Goal: Information Seeking & Learning: Learn about a topic

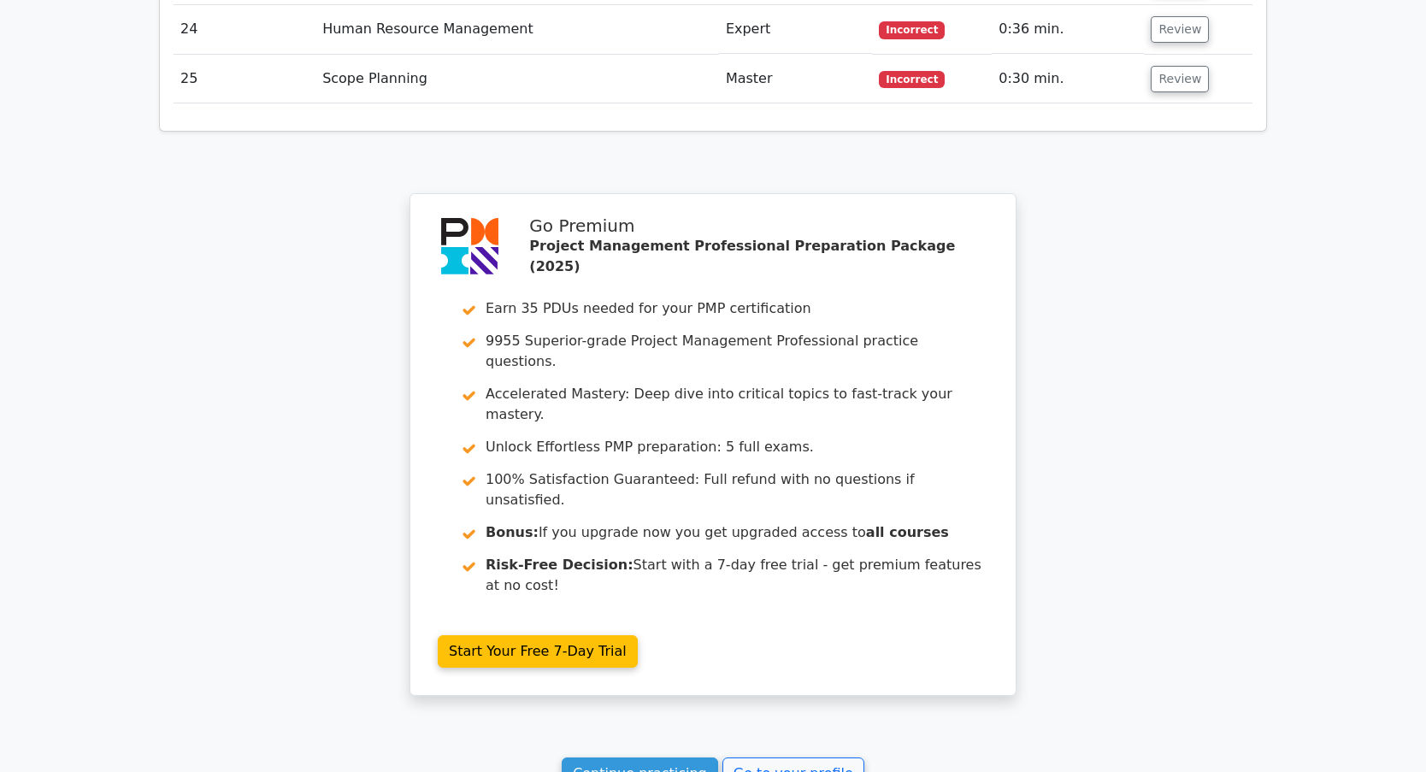
scroll to position [4138, 0]
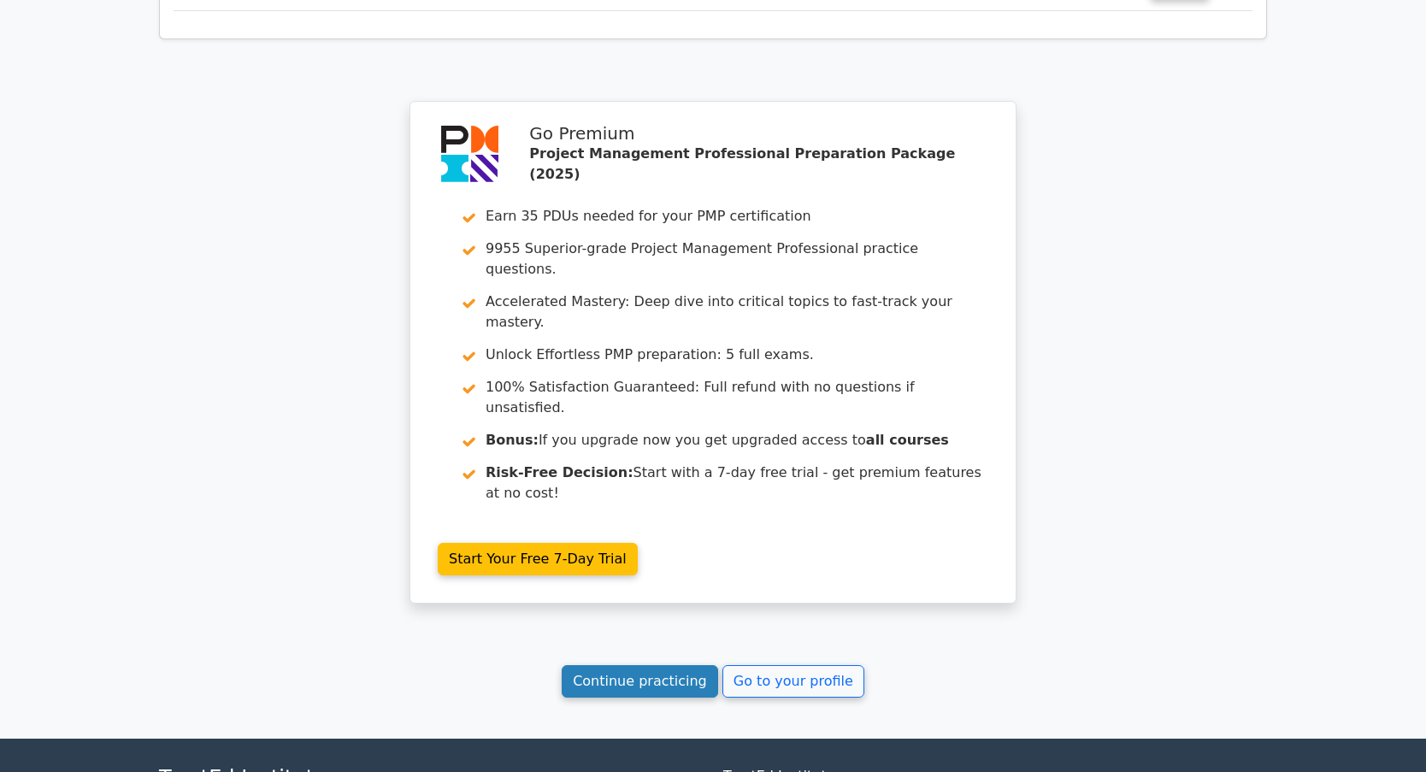
click at [620, 665] on link "Continue practicing" at bounding box center [639, 681] width 156 height 32
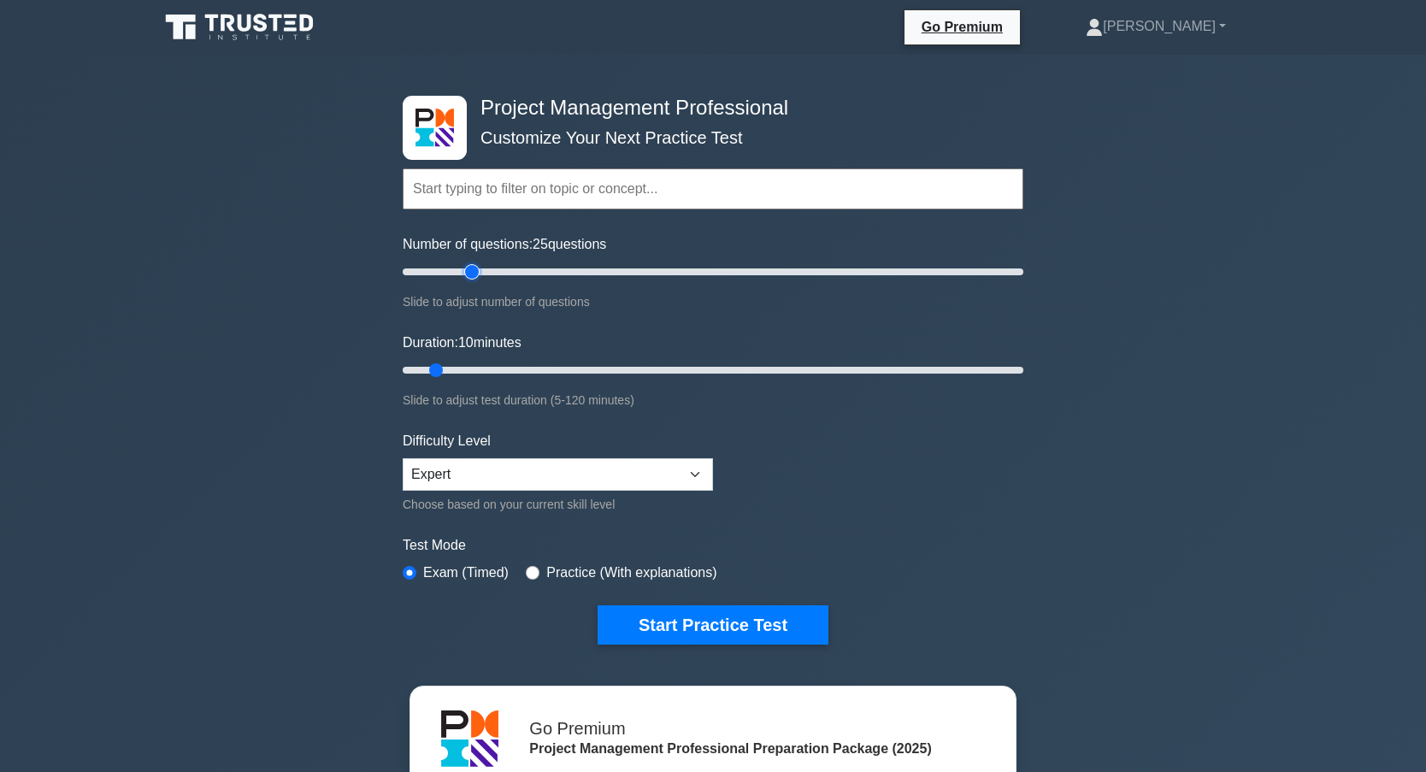
type input "25"
click at [477, 274] on input "Number of questions: 25 questions" at bounding box center [713, 272] width 620 height 21
click at [481, 372] on input "Duration: 20 minutes" at bounding box center [713, 370] width 620 height 21
click at [495, 370] on input "Duration: 20 minutes" at bounding box center [713, 370] width 620 height 21
click at [498, 370] on input "Duration: 20 minutes" at bounding box center [713, 370] width 620 height 21
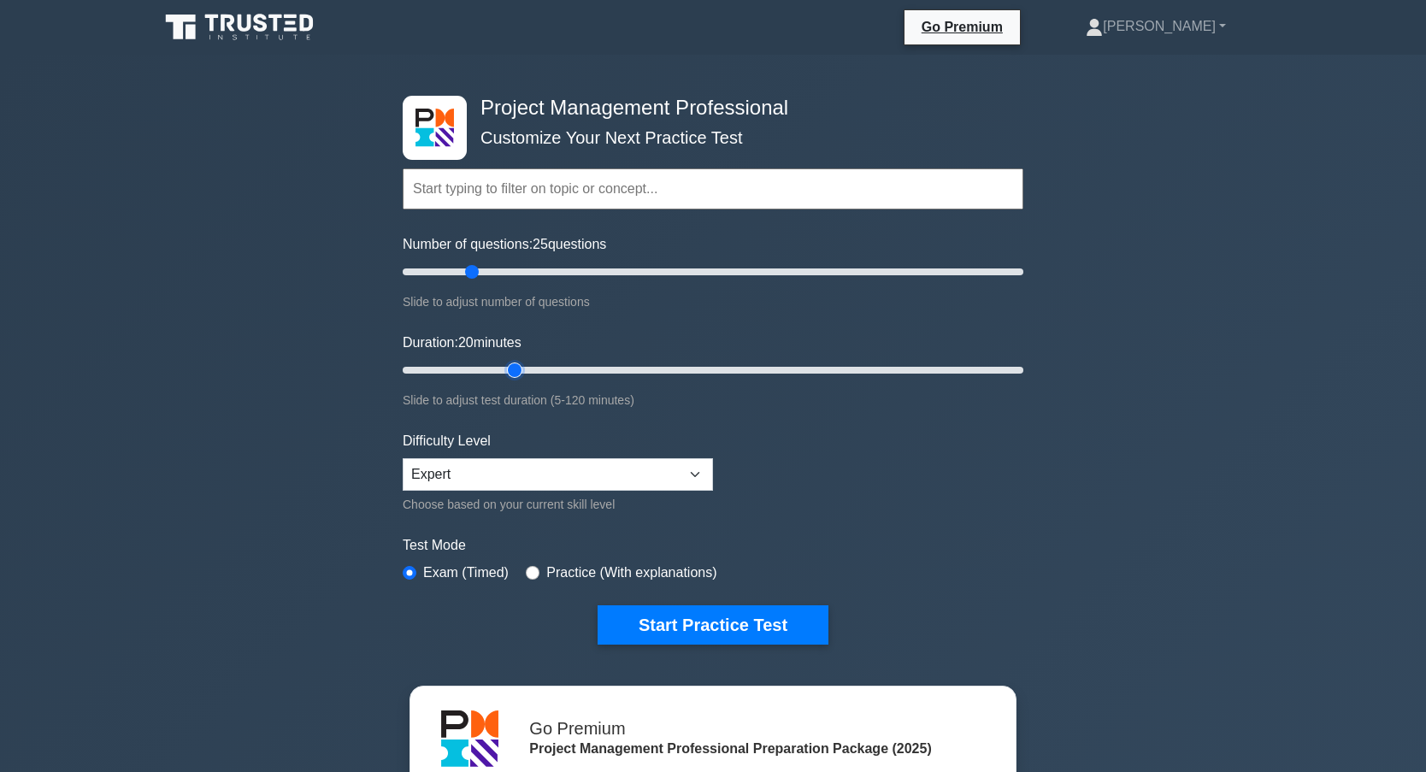
type input "25"
click at [505, 372] on input "Duration: 20 minutes" at bounding box center [713, 370] width 620 height 21
click at [667, 620] on button "Start Practice Test" at bounding box center [712, 624] width 231 height 39
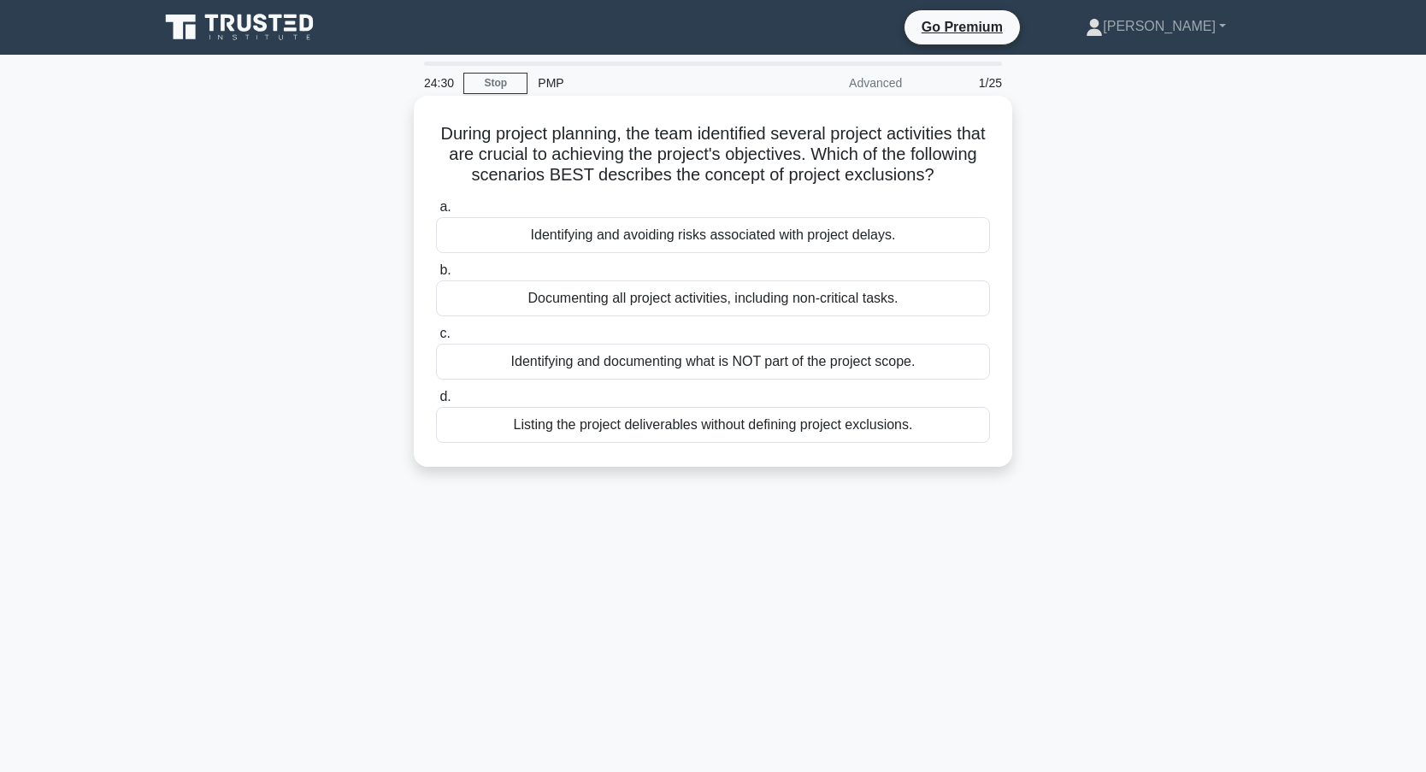
click at [665, 379] on div "Identifying and documenting what is NOT part of the project scope." at bounding box center [713, 362] width 554 height 36
click at [436, 339] on input "c. Identifying and documenting what is NOT part of the project scope." at bounding box center [436, 333] width 0 height 11
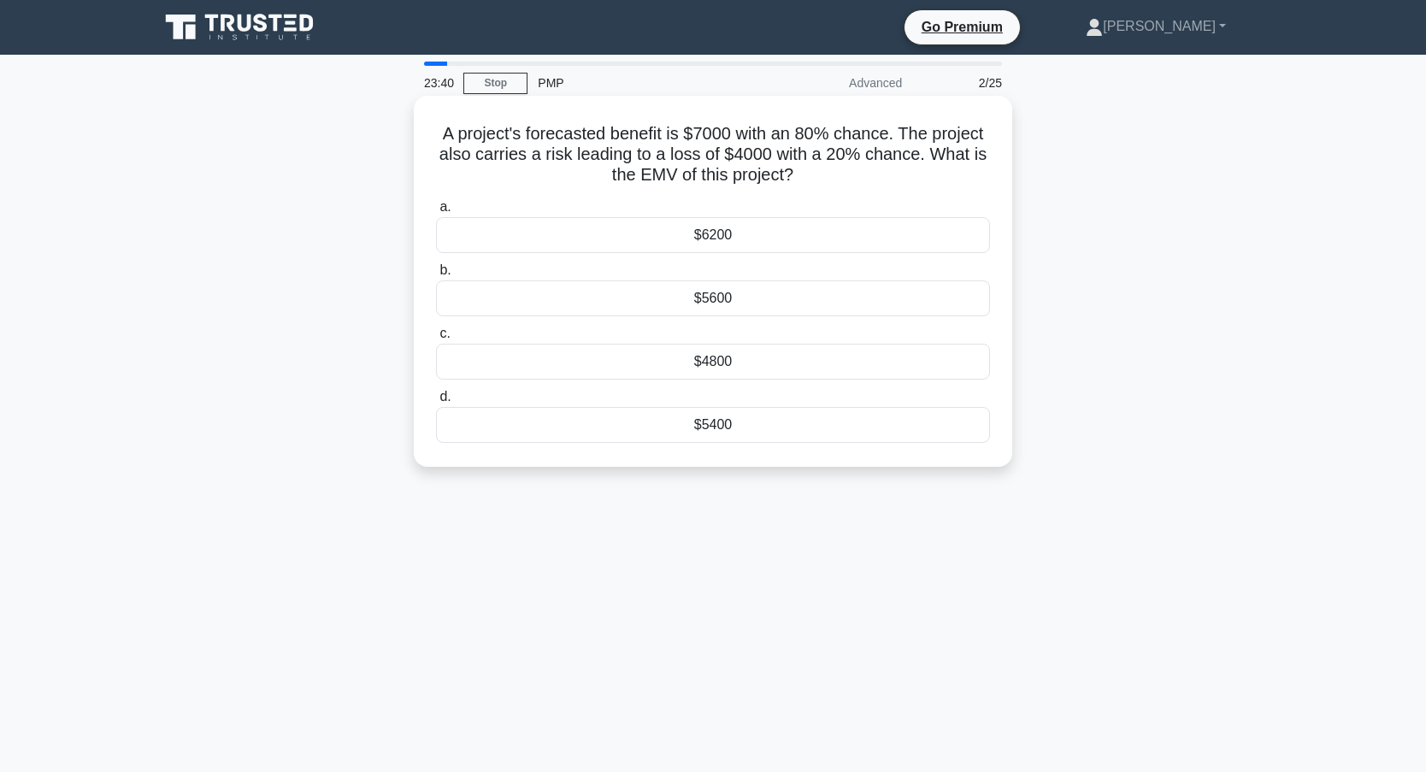
click at [799, 294] on div "$5600" at bounding box center [713, 298] width 554 height 36
click at [436, 276] on input "b. $5600" at bounding box center [436, 270] width 0 height 11
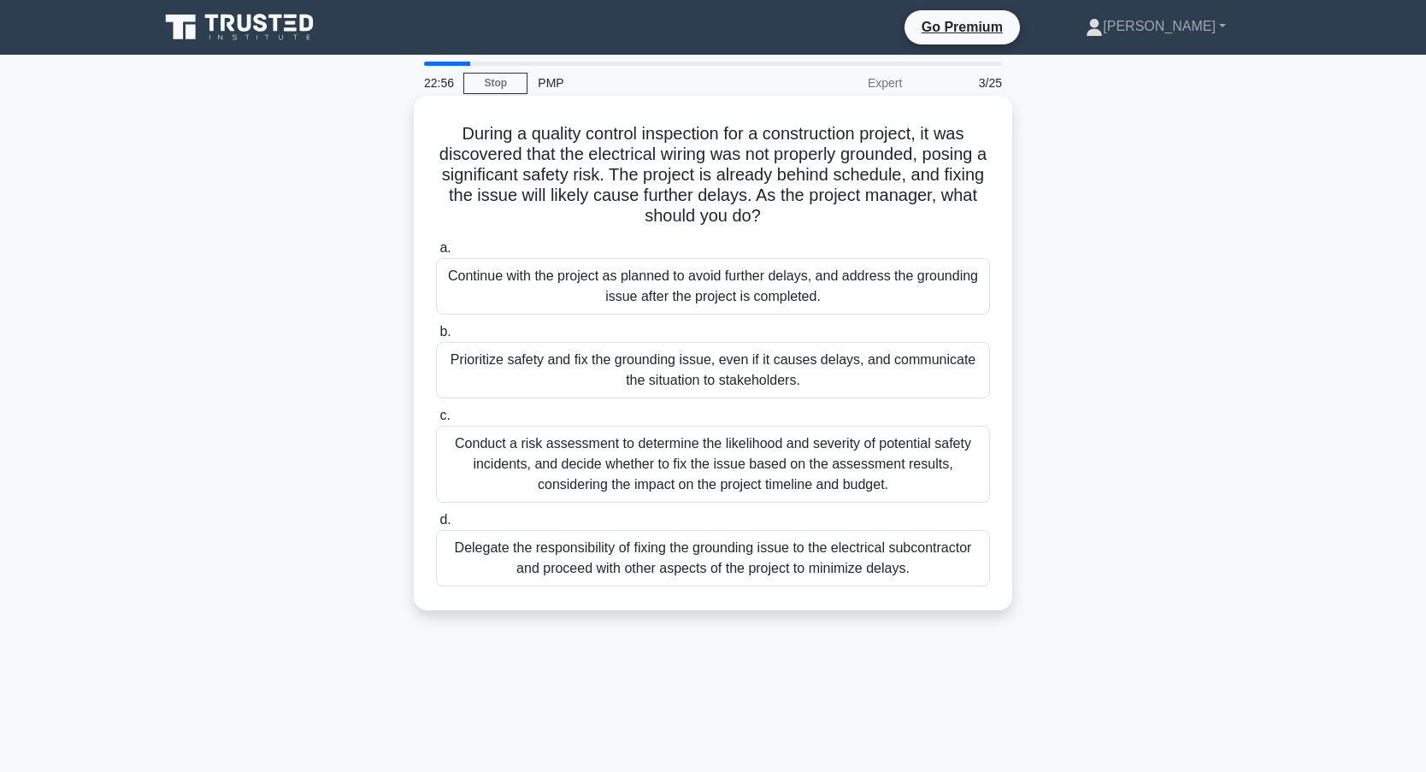
click at [604, 366] on div "Prioritize safety and fix the grounding issue, even if it causes delays, and co…" at bounding box center [713, 370] width 554 height 56
click at [436, 338] on input "b. Prioritize safety and fix the grounding issue, even if it causes delays, and…" at bounding box center [436, 331] width 0 height 11
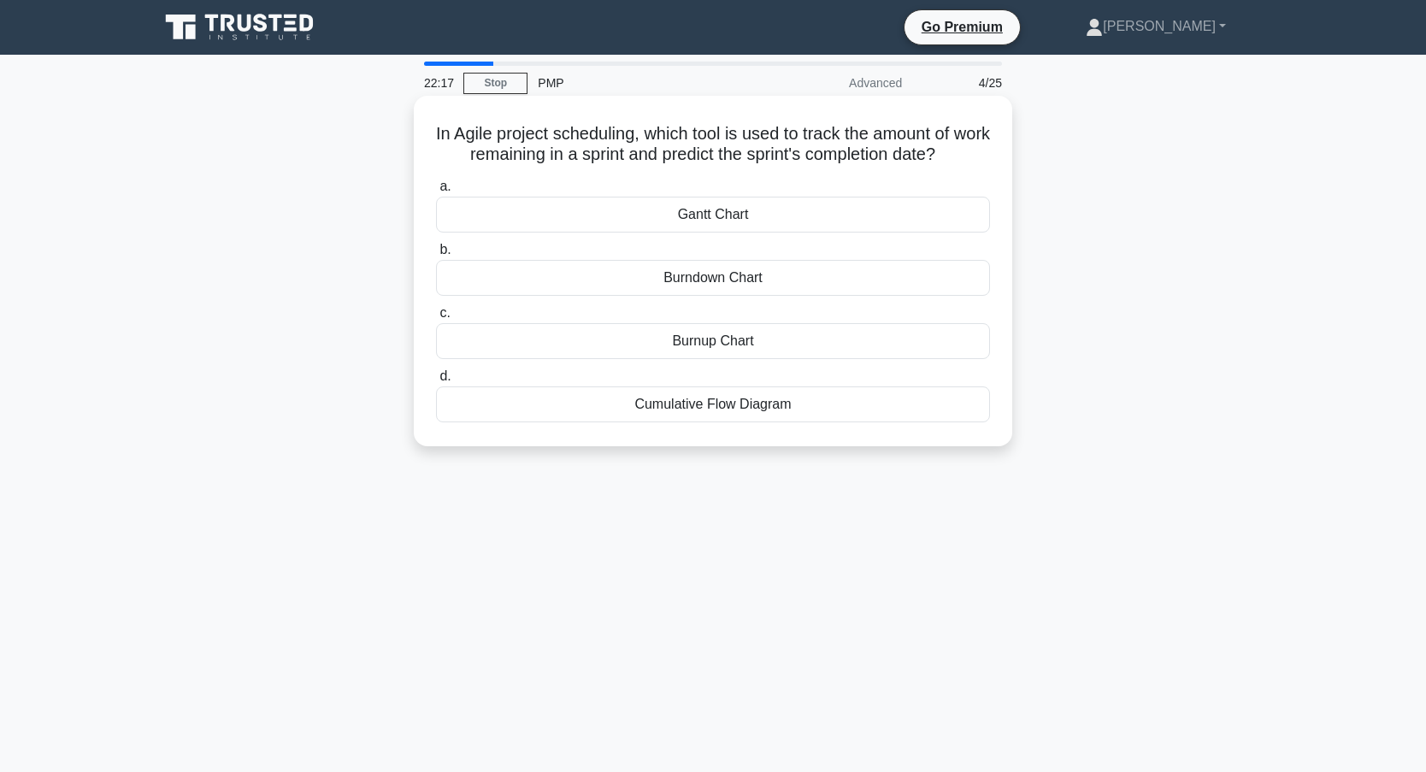
click at [638, 268] on div "Burndown Chart" at bounding box center [713, 278] width 554 height 36
click at [436, 256] on input "b. Burndown Chart" at bounding box center [436, 249] width 0 height 11
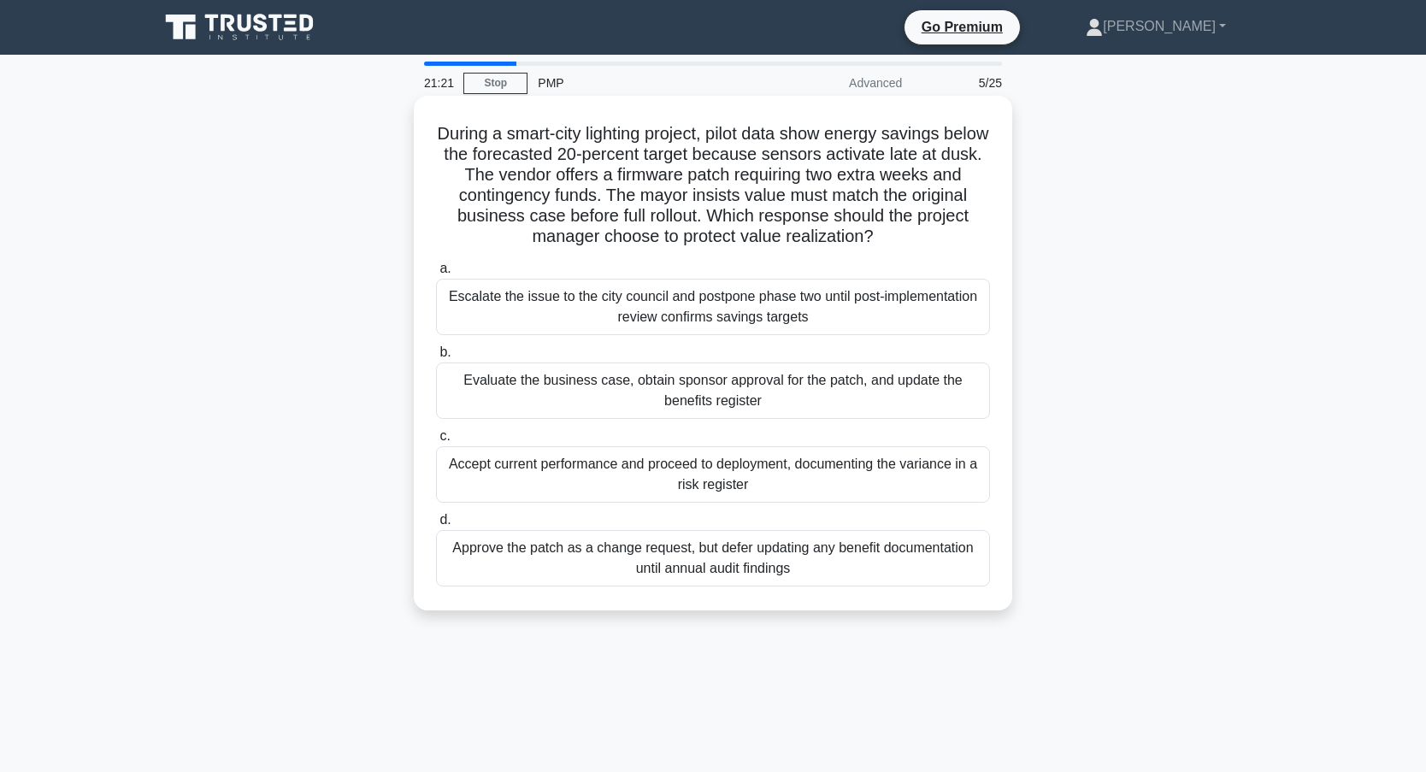
click at [650, 559] on div "Approve the patch as a change request, but defer updating any benefit documenta…" at bounding box center [713, 558] width 554 height 56
click at [436, 526] on input "d. Approve the patch as a change request, but defer updating any benefit docume…" at bounding box center [436, 519] width 0 height 11
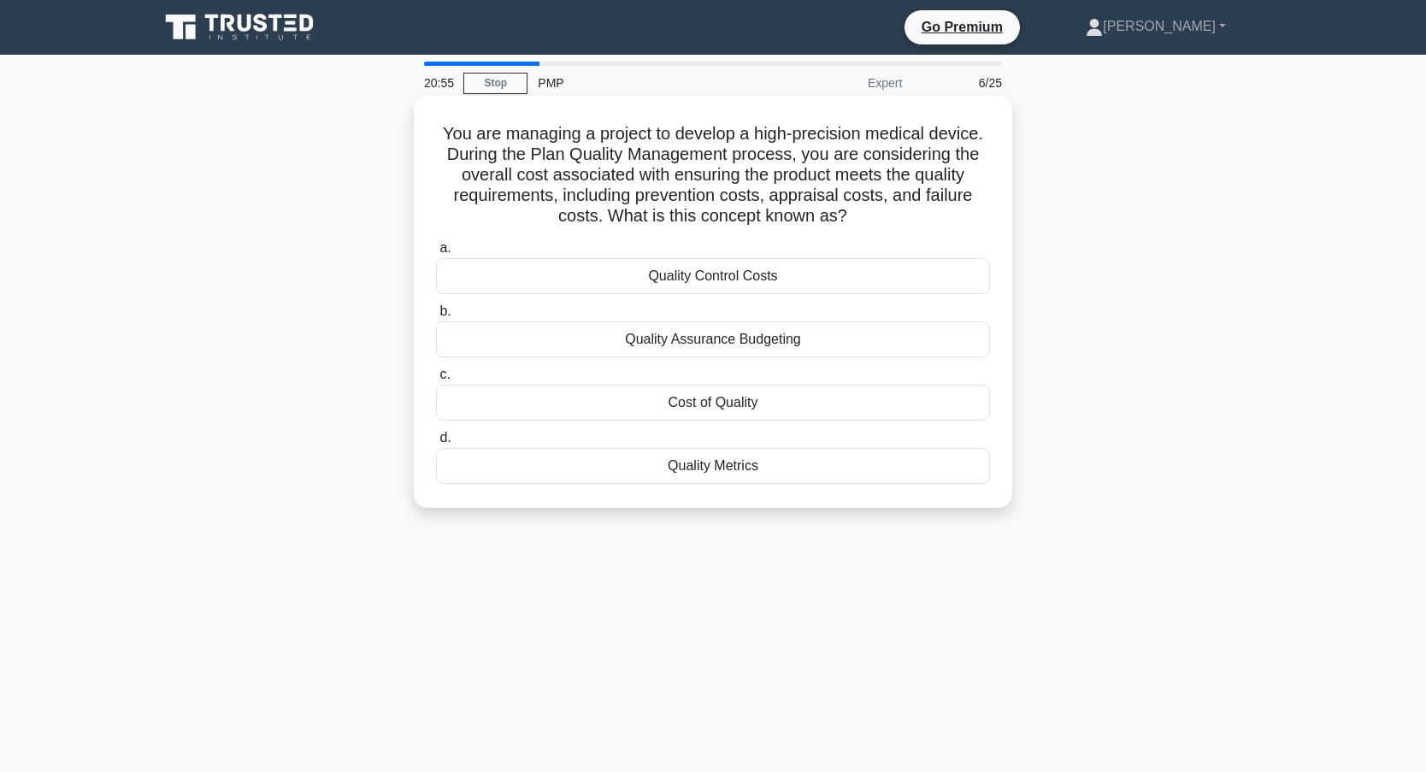
click at [703, 339] on div "Quality Assurance Budgeting" at bounding box center [713, 339] width 554 height 36
click at [436, 317] on input "b. Quality Assurance Budgeting" at bounding box center [436, 311] width 0 height 11
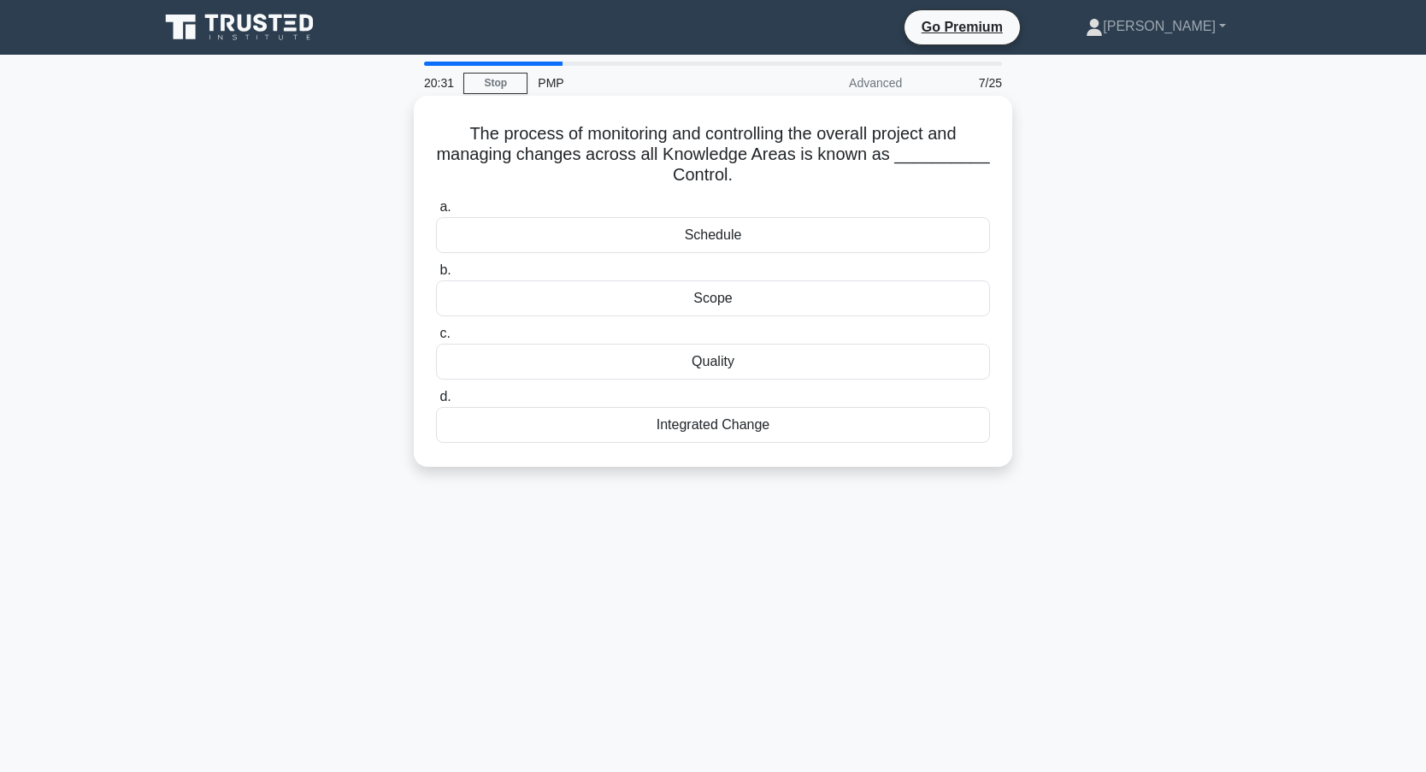
drag, startPoint x: 503, startPoint y: 356, endPoint x: 602, endPoint y: 375, distance: 100.9
click at [602, 375] on div "Quality" at bounding box center [713, 362] width 554 height 36
click at [436, 339] on input "c. Quality" at bounding box center [436, 333] width 0 height 11
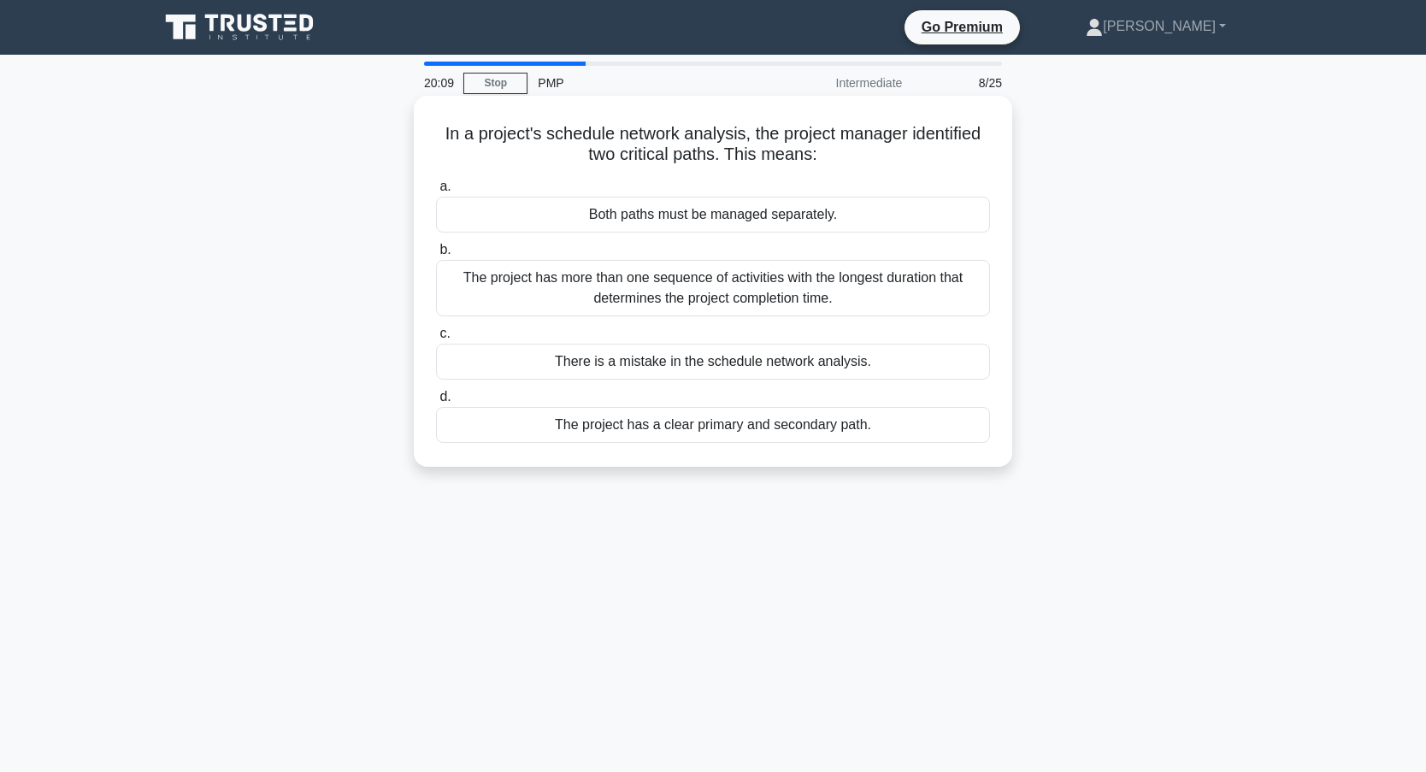
click at [676, 293] on div "The project has more than one sequence of activities with the longest duration …" at bounding box center [713, 288] width 554 height 56
click at [436, 256] on input "b. The project has more than one sequence of activities with the longest durati…" at bounding box center [436, 249] width 0 height 11
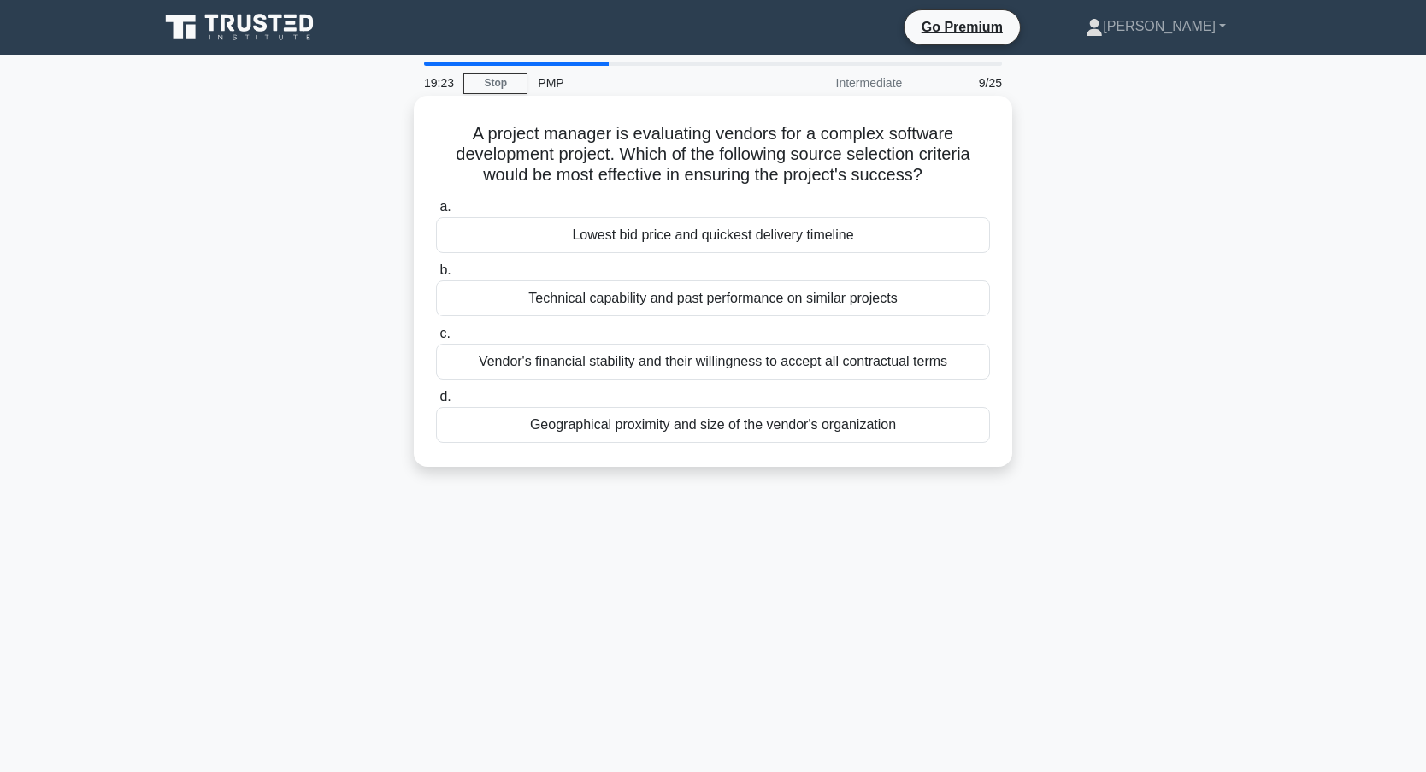
click at [580, 298] on div "Technical capability and past performance on similar projects" at bounding box center [713, 298] width 554 height 36
click at [436, 276] on input "b. Technical capability and past performance on similar projects" at bounding box center [436, 270] width 0 height 11
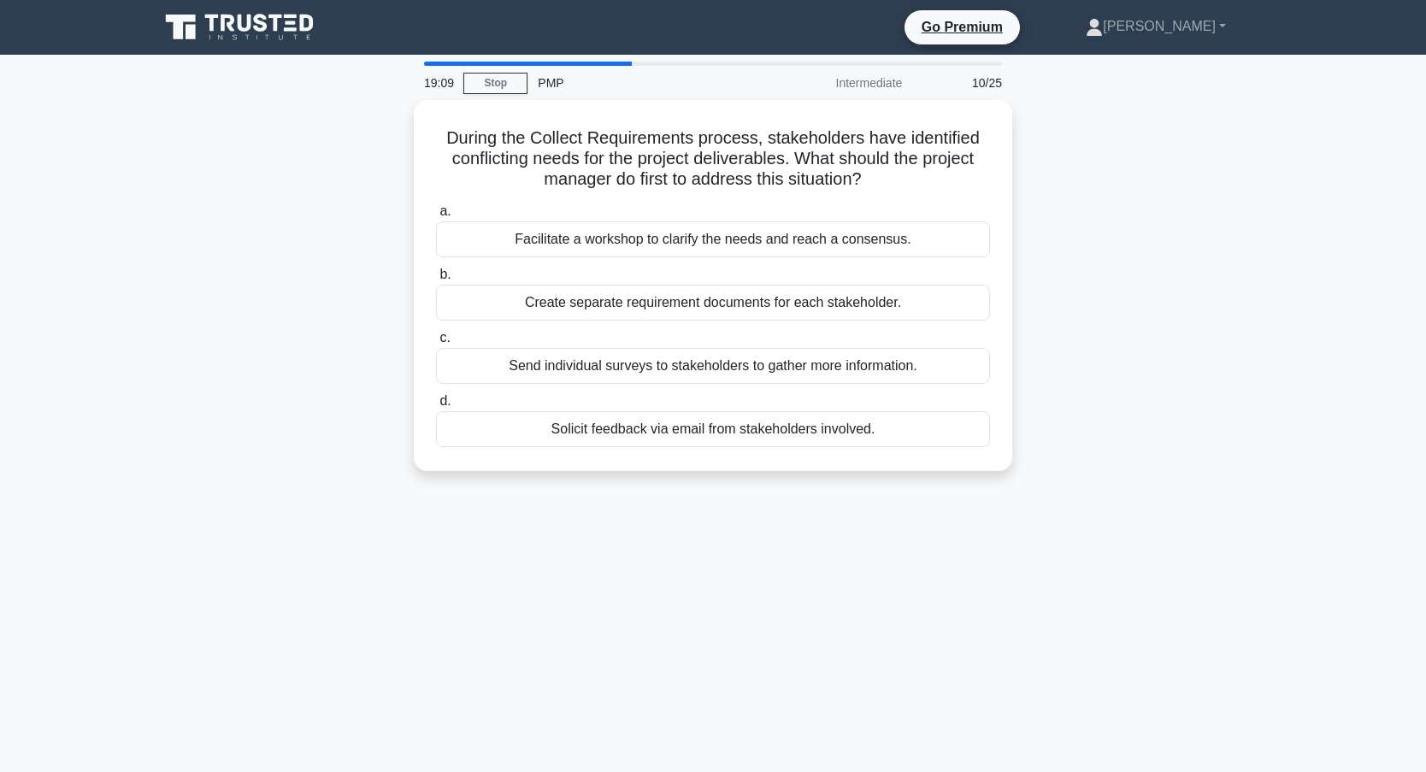
click at [320, 338] on div "During the Collect Requirements process, stakeholders have identified conflicti…" at bounding box center [713, 295] width 1128 height 391
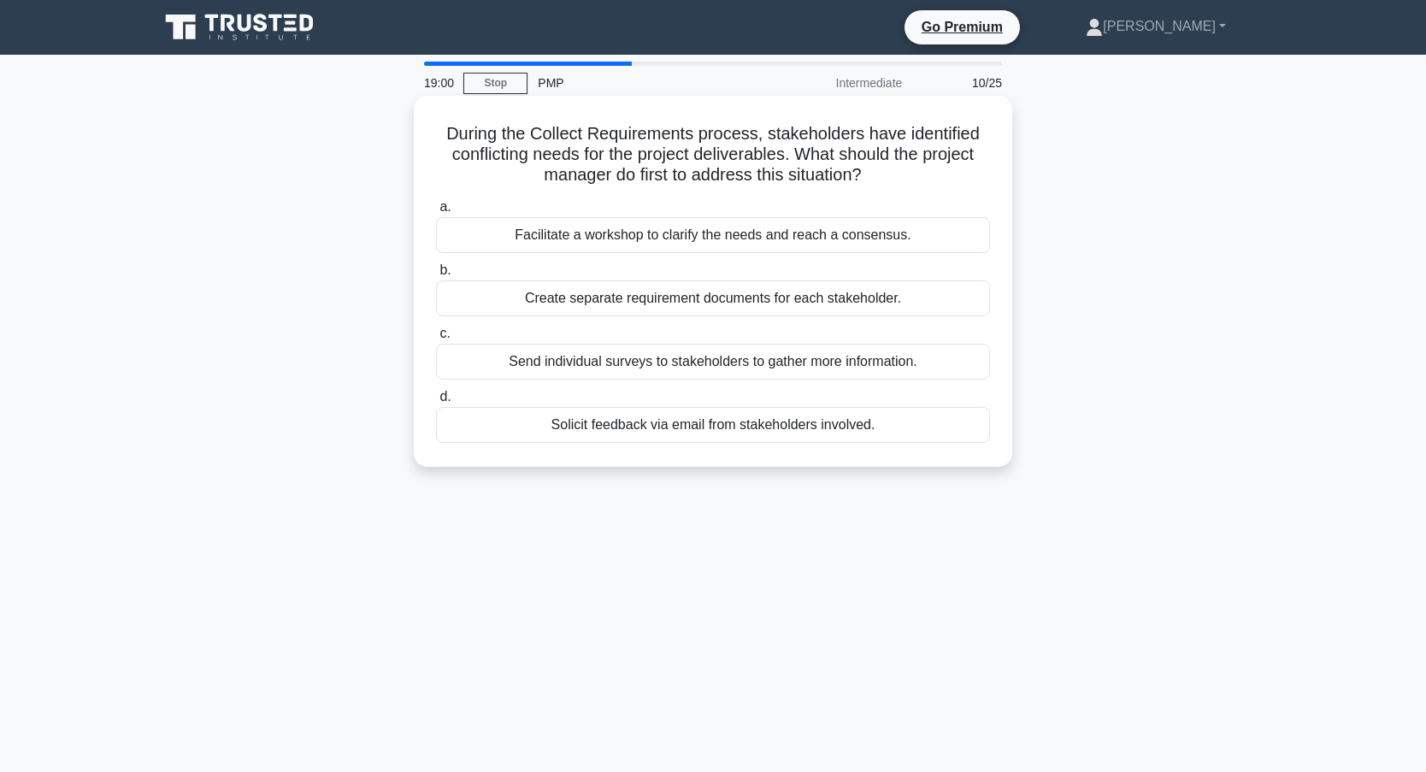
click at [638, 234] on div "Facilitate a workshop to clarify the needs and reach a consensus." at bounding box center [713, 235] width 554 height 36
click at [436, 213] on input "a. Facilitate a workshop to clarify the needs and reach a consensus." at bounding box center [436, 207] width 0 height 11
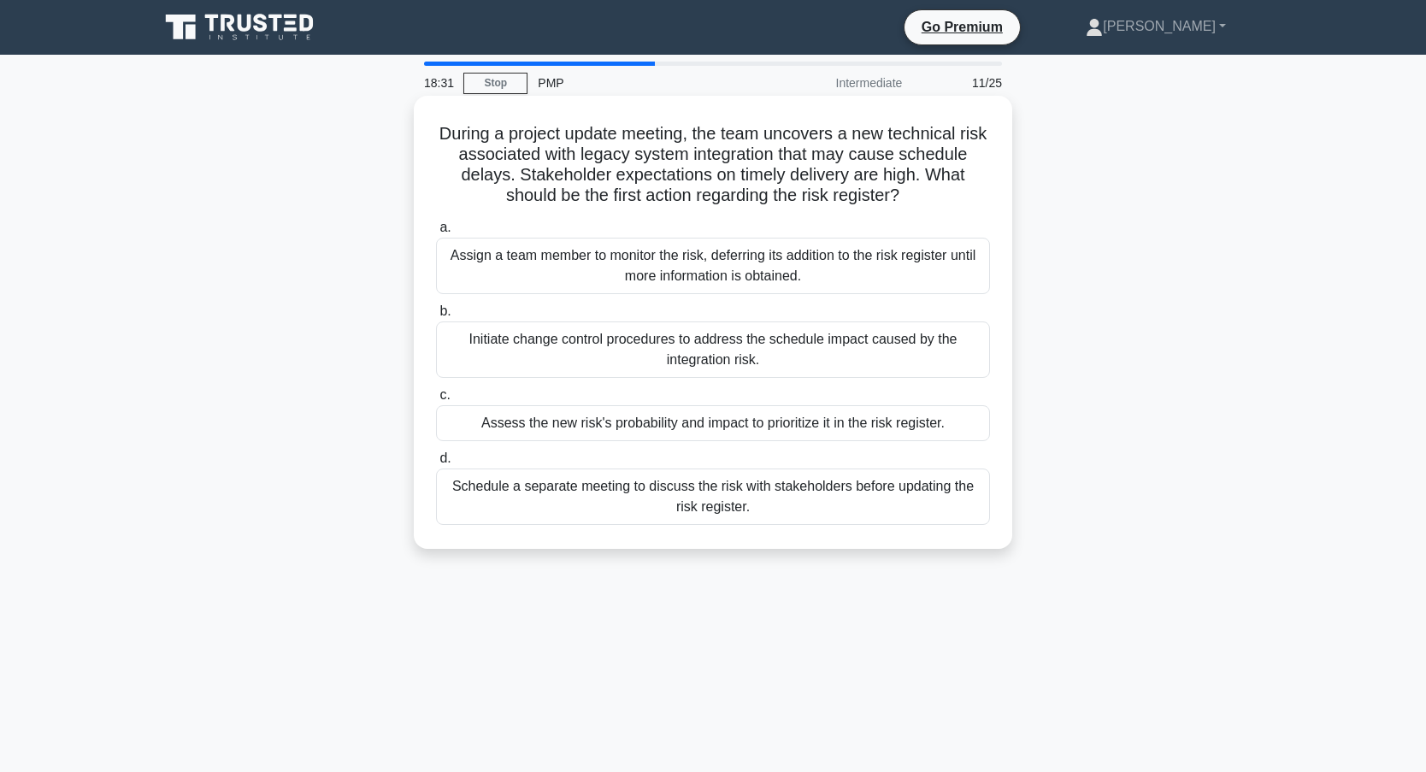
click at [573, 430] on div "Assess the new risk's probability and impact to prioritize it in the risk regis…" at bounding box center [713, 423] width 554 height 36
click at [436, 401] on input "c. Assess the new risk's probability and impact to prioritize it in the risk re…" at bounding box center [436, 395] width 0 height 11
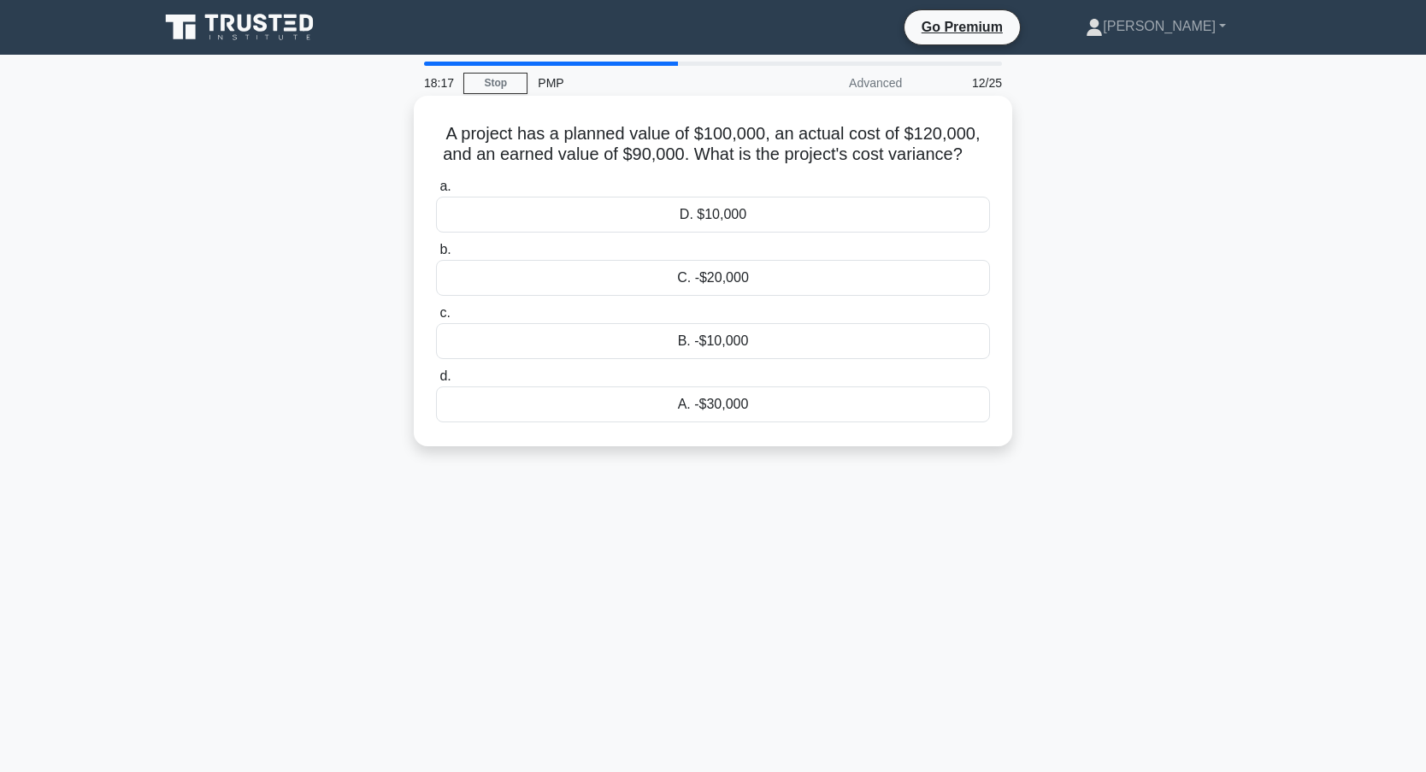
click at [614, 287] on div "C. -$20,000" at bounding box center [713, 278] width 554 height 36
click at [436, 256] on input "b. C. -$20,000" at bounding box center [436, 249] width 0 height 11
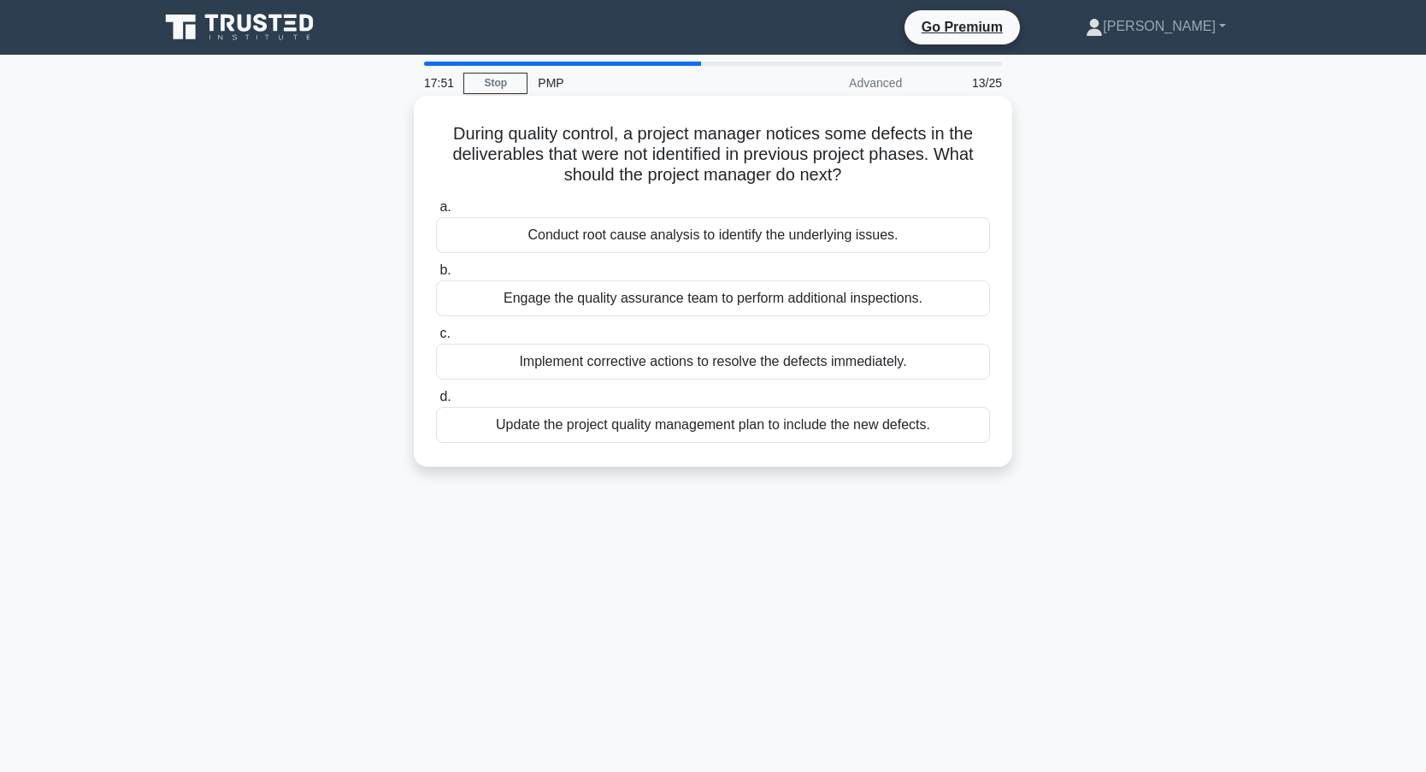
click at [628, 236] on div "Conduct root cause analysis to identify the underlying issues." at bounding box center [713, 235] width 554 height 36
click at [436, 213] on input "a. Conduct root cause analysis to identify the underlying issues." at bounding box center [436, 207] width 0 height 11
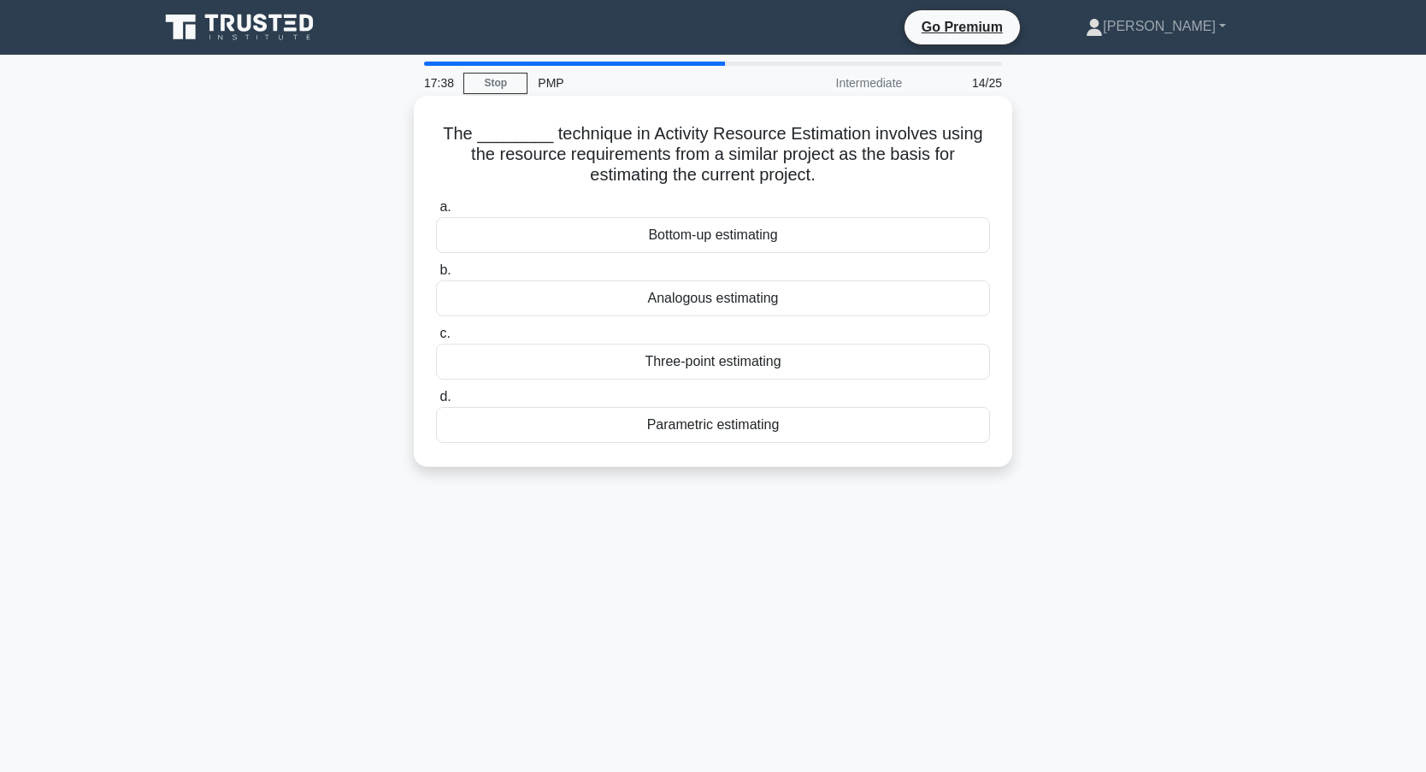
click at [672, 427] on div "Parametric estimating" at bounding box center [713, 425] width 554 height 36
click at [436, 403] on input "d. Parametric estimating" at bounding box center [436, 396] width 0 height 11
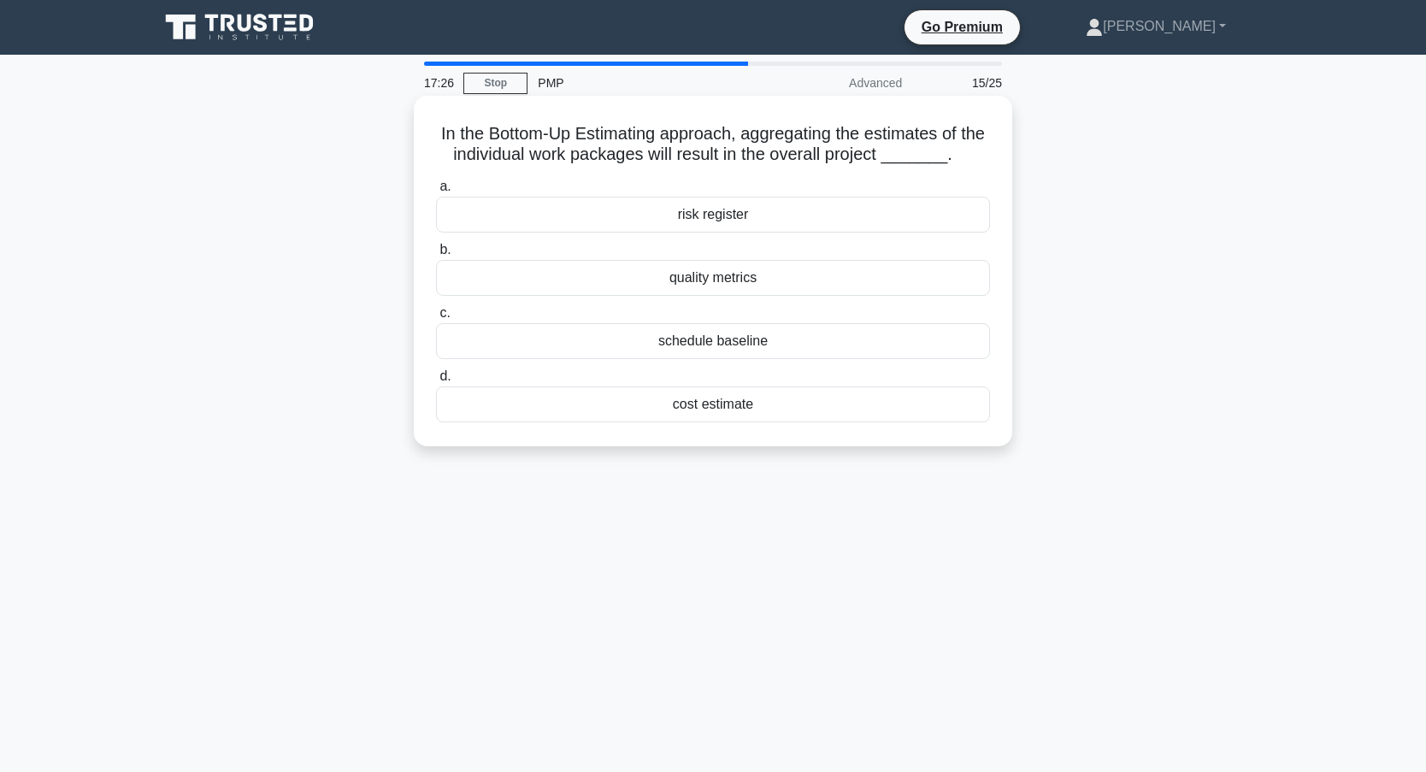
click at [700, 402] on div "cost estimate" at bounding box center [713, 404] width 554 height 36
click at [436, 382] on input "d. cost estimate" at bounding box center [436, 376] width 0 height 11
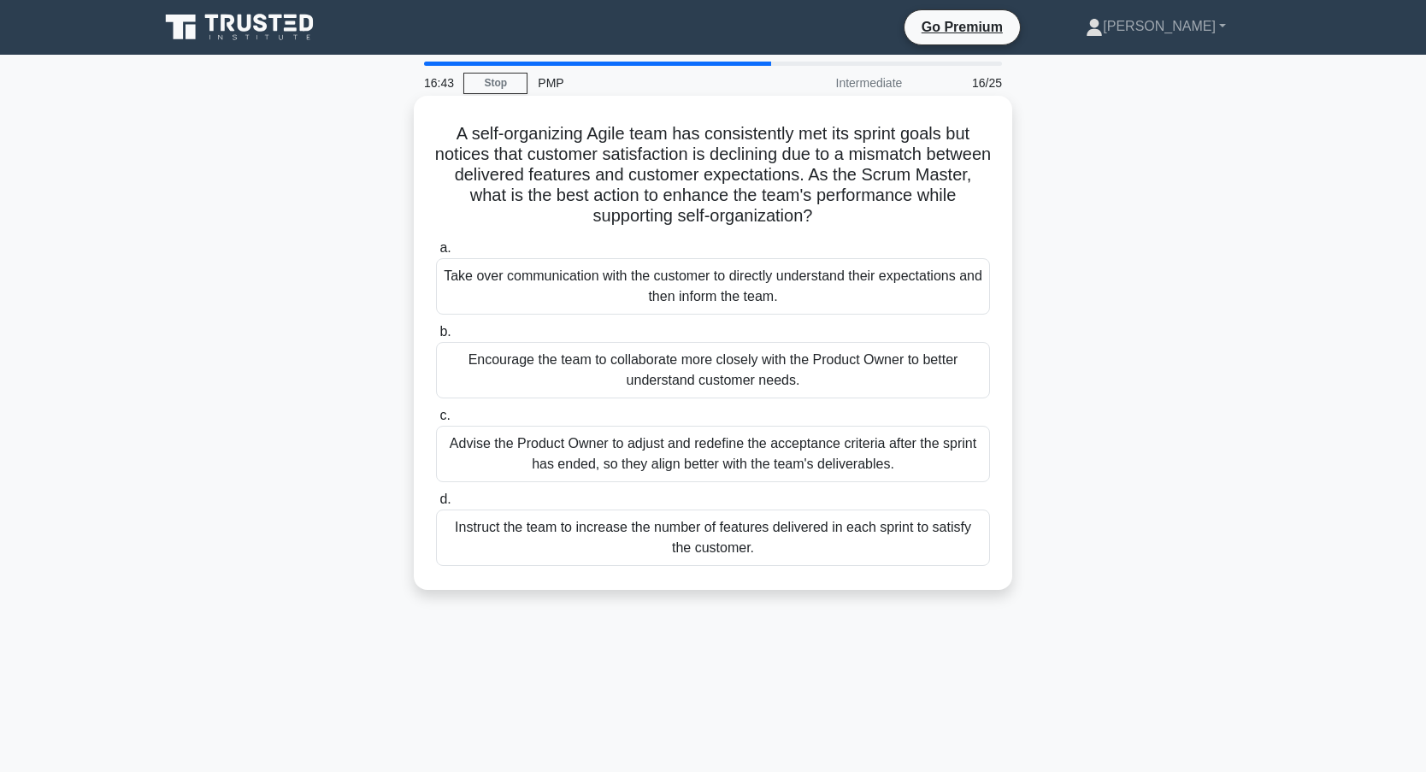
click at [544, 366] on div "Encourage the team to collaborate more closely with the Product Owner to better…" at bounding box center [713, 370] width 554 height 56
click at [436, 338] on input "b. Encourage the team to collaborate more closely with the Product Owner to bet…" at bounding box center [436, 331] width 0 height 11
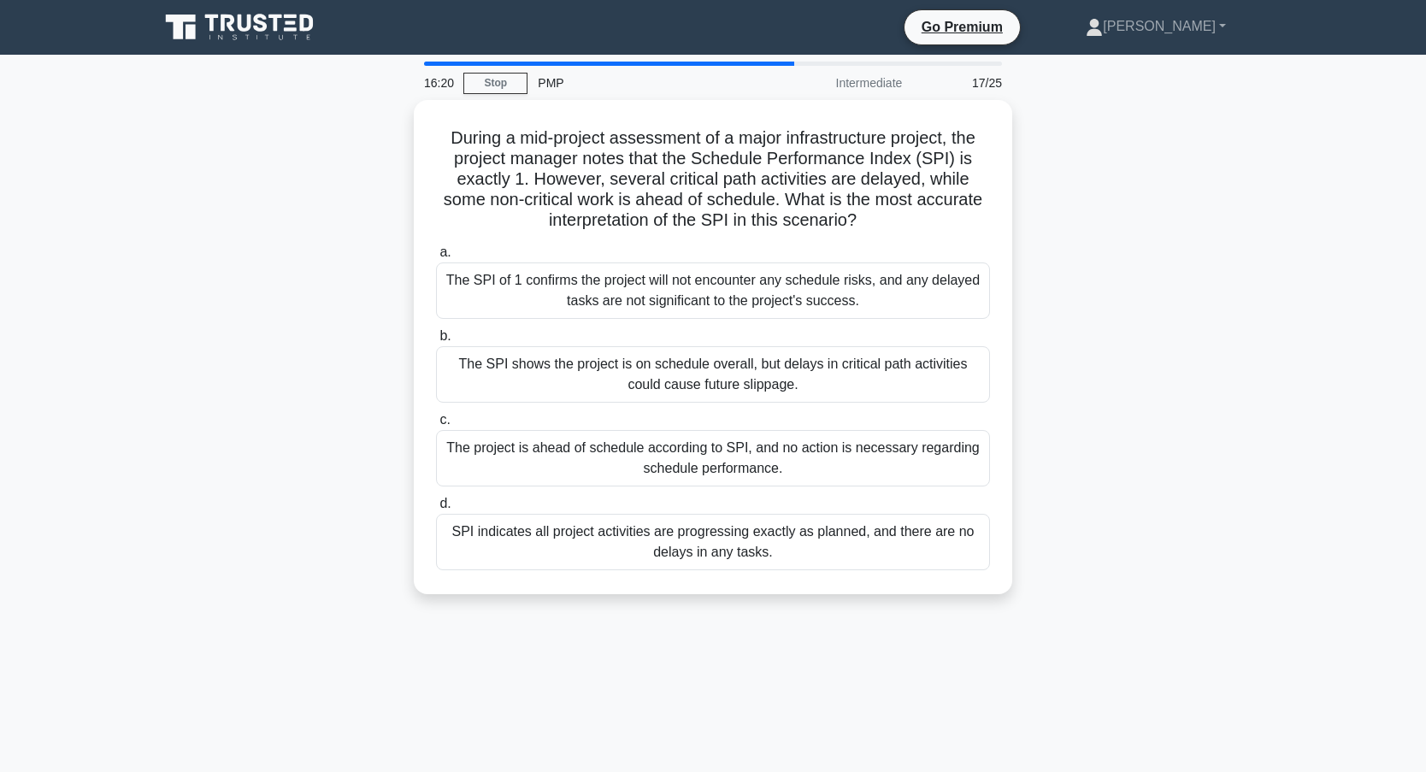
click at [356, 340] on div "During a mid-project assessment of a major infrastructure project, the project …" at bounding box center [713, 357] width 1128 height 514
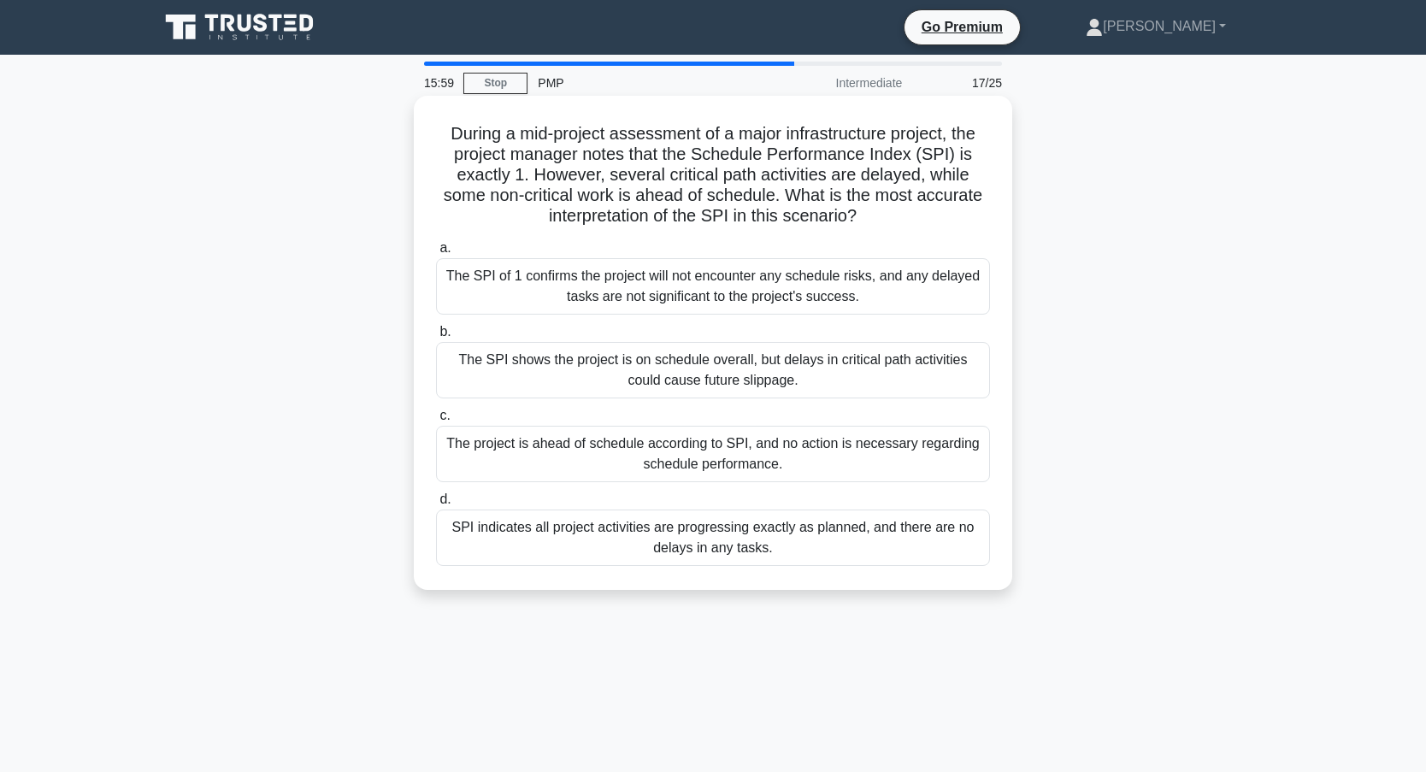
click at [636, 287] on div "The SPI of 1 confirms the project will not encounter any schedule risks, and an…" at bounding box center [713, 286] width 554 height 56
click at [436, 254] on input "a. The SPI of 1 confirms the project will not encounter any schedule risks, and…" at bounding box center [436, 248] width 0 height 11
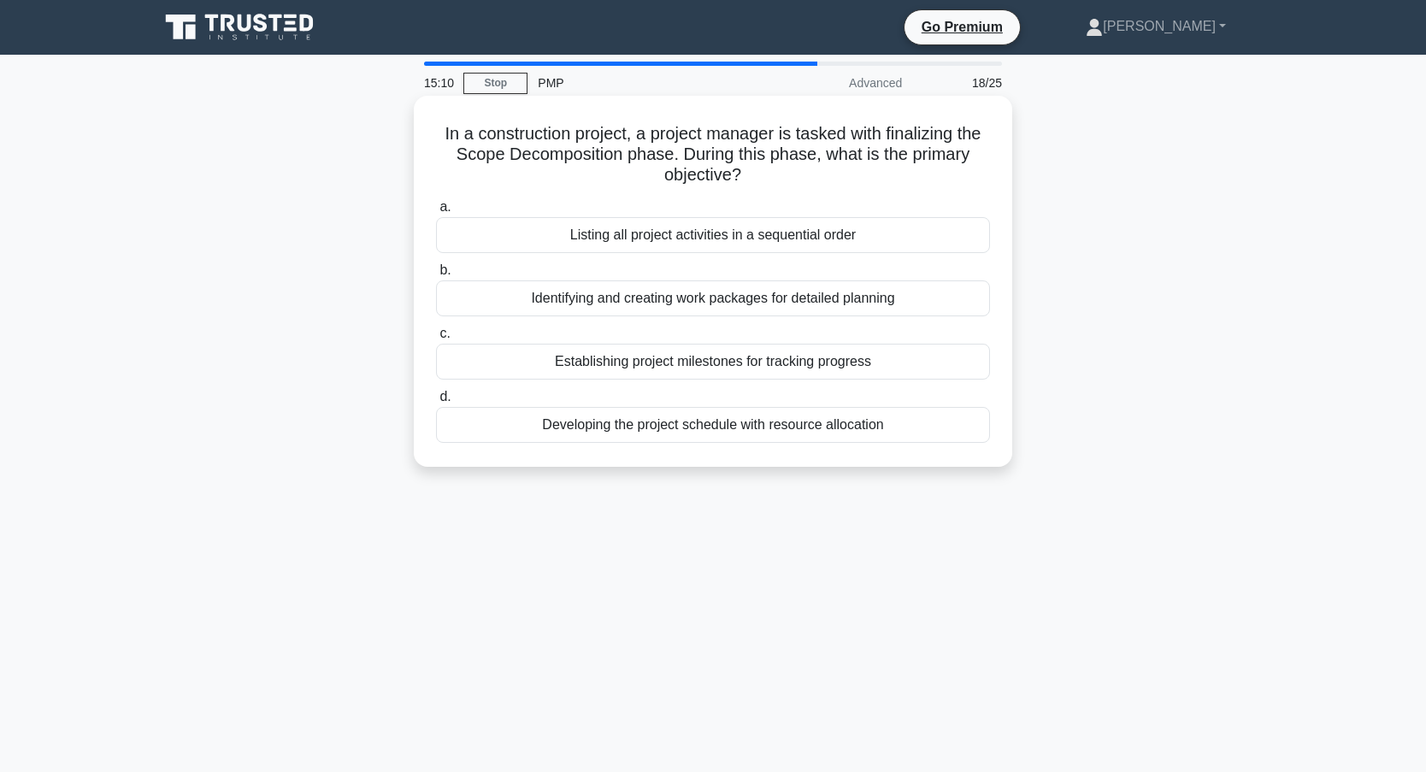
click at [634, 304] on div "Identifying and creating work packages for detailed planning" at bounding box center [713, 298] width 554 height 36
click at [436, 276] on input "b. Identifying and creating work packages for detailed planning" at bounding box center [436, 270] width 0 height 11
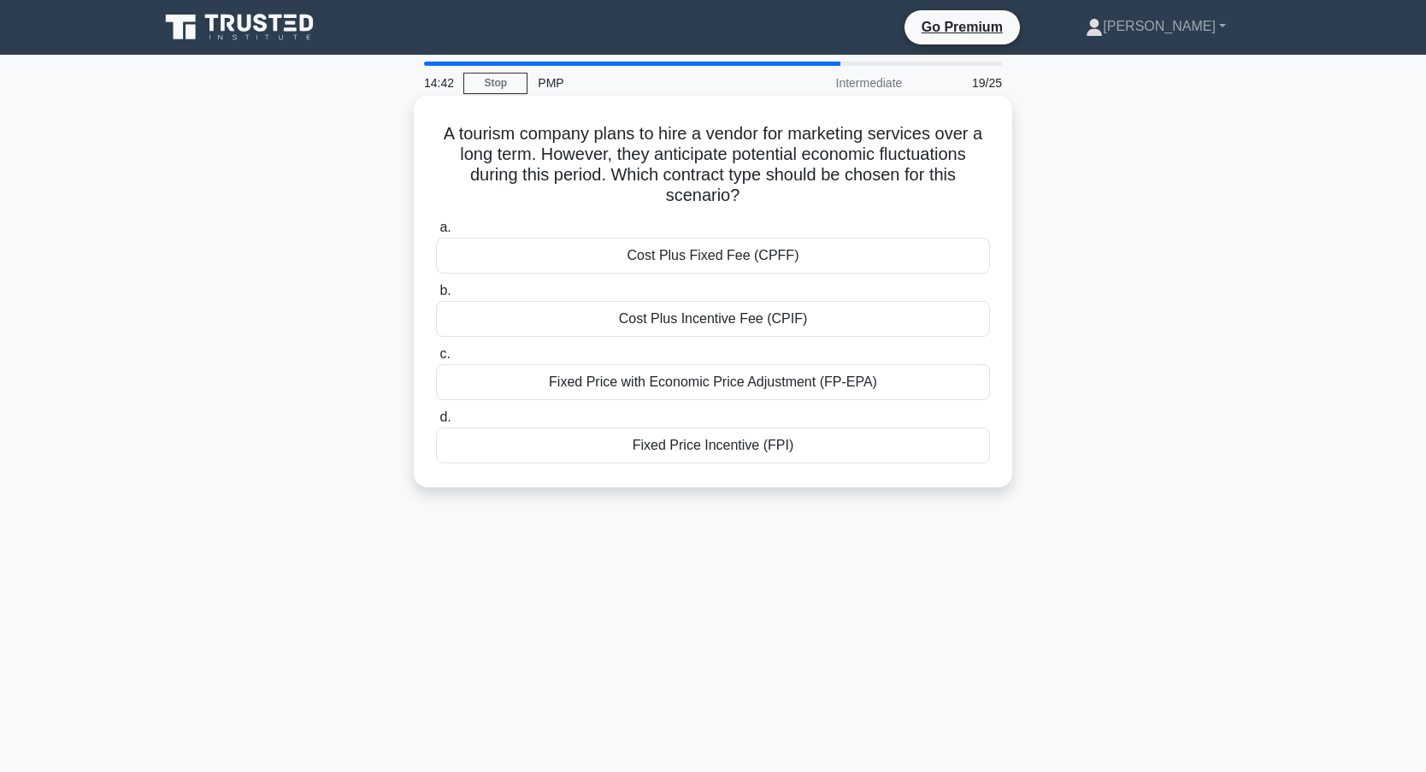
click at [577, 386] on div "Fixed Price with Economic Price Adjustment (FP-EPA)" at bounding box center [713, 382] width 554 height 36
click at [436, 360] on input "c. Fixed Price with Economic Price Adjustment (FP-EPA)" at bounding box center [436, 354] width 0 height 11
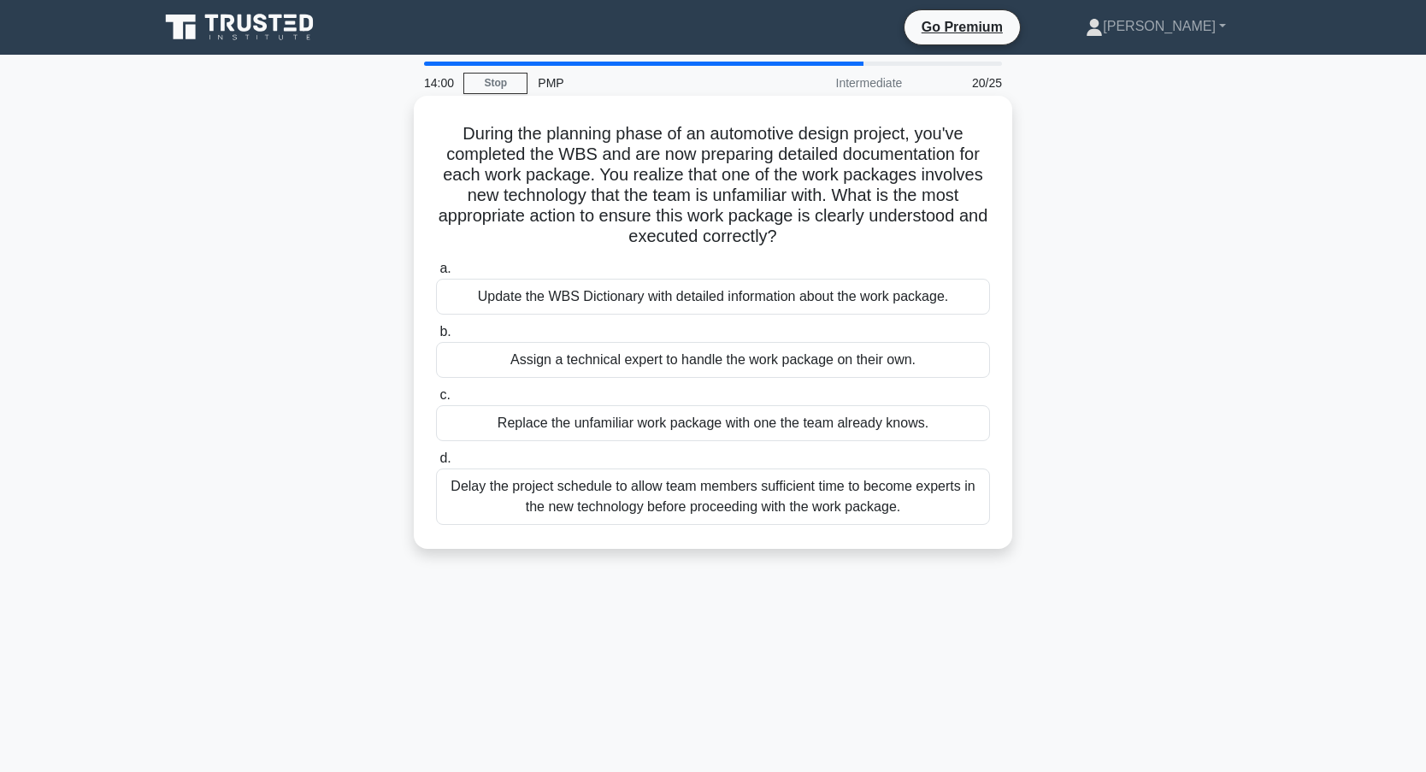
click at [658, 302] on div "Update the WBS Dictionary with detailed information about the work package." at bounding box center [713, 297] width 554 height 36
click at [436, 274] on input "a. Update the WBS Dictionary with detailed information about the work package." at bounding box center [436, 268] width 0 height 11
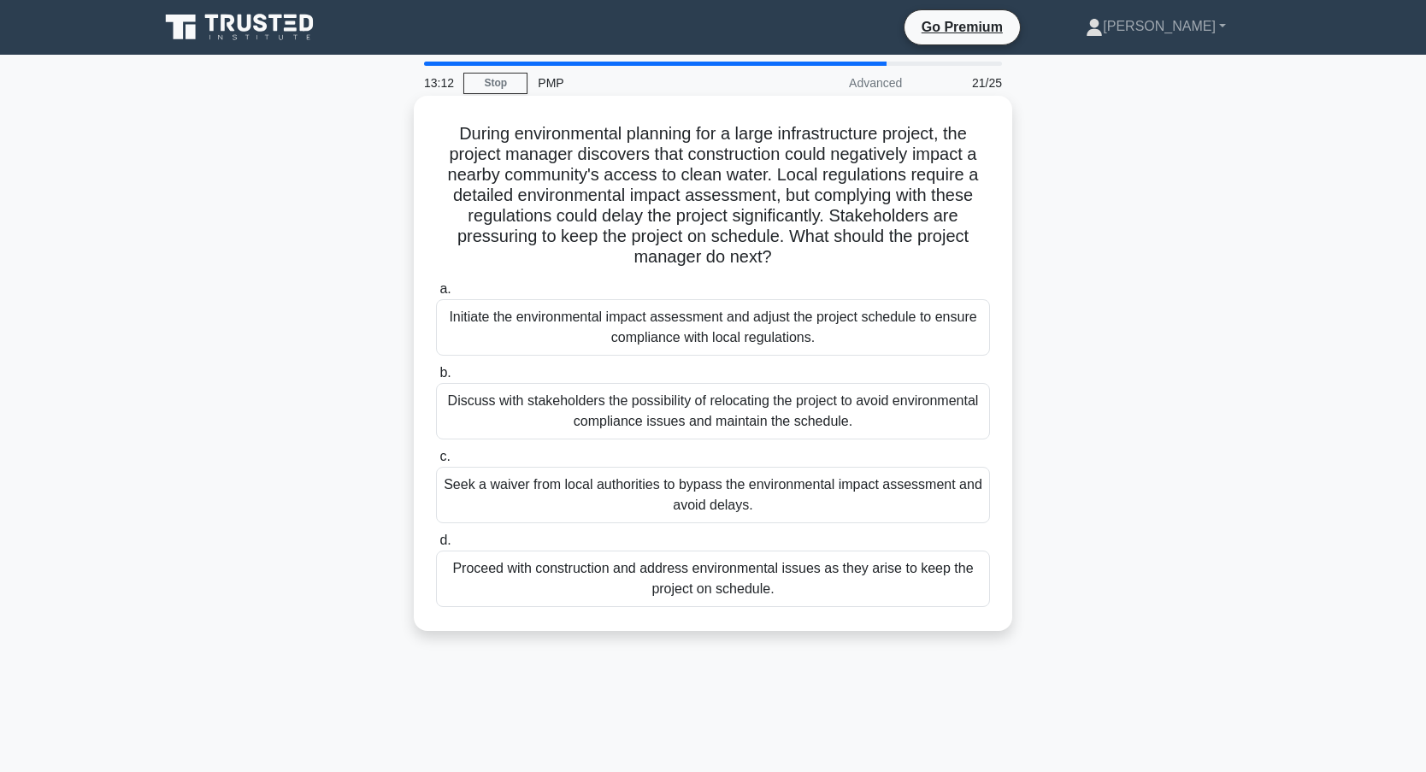
click at [553, 420] on div "Discuss with stakeholders the possibility of relocating the project to avoid en…" at bounding box center [713, 411] width 554 height 56
click at [436, 379] on input "b. Discuss with stakeholders the possibility of relocating the project to avoid…" at bounding box center [436, 372] width 0 height 11
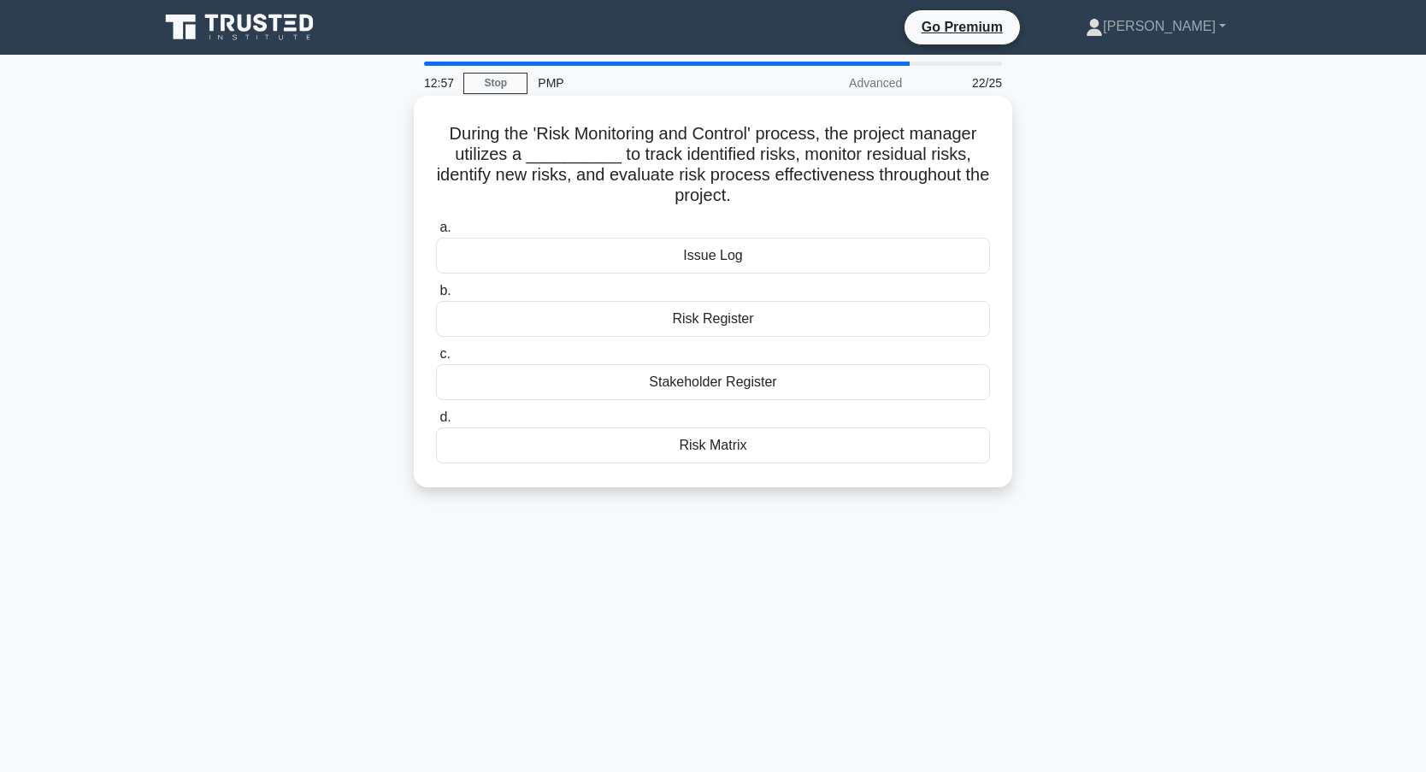
click at [653, 316] on div "Risk Register" at bounding box center [713, 319] width 554 height 36
click at [436, 297] on input "b. Risk Register" at bounding box center [436, 290] width 0 height 11
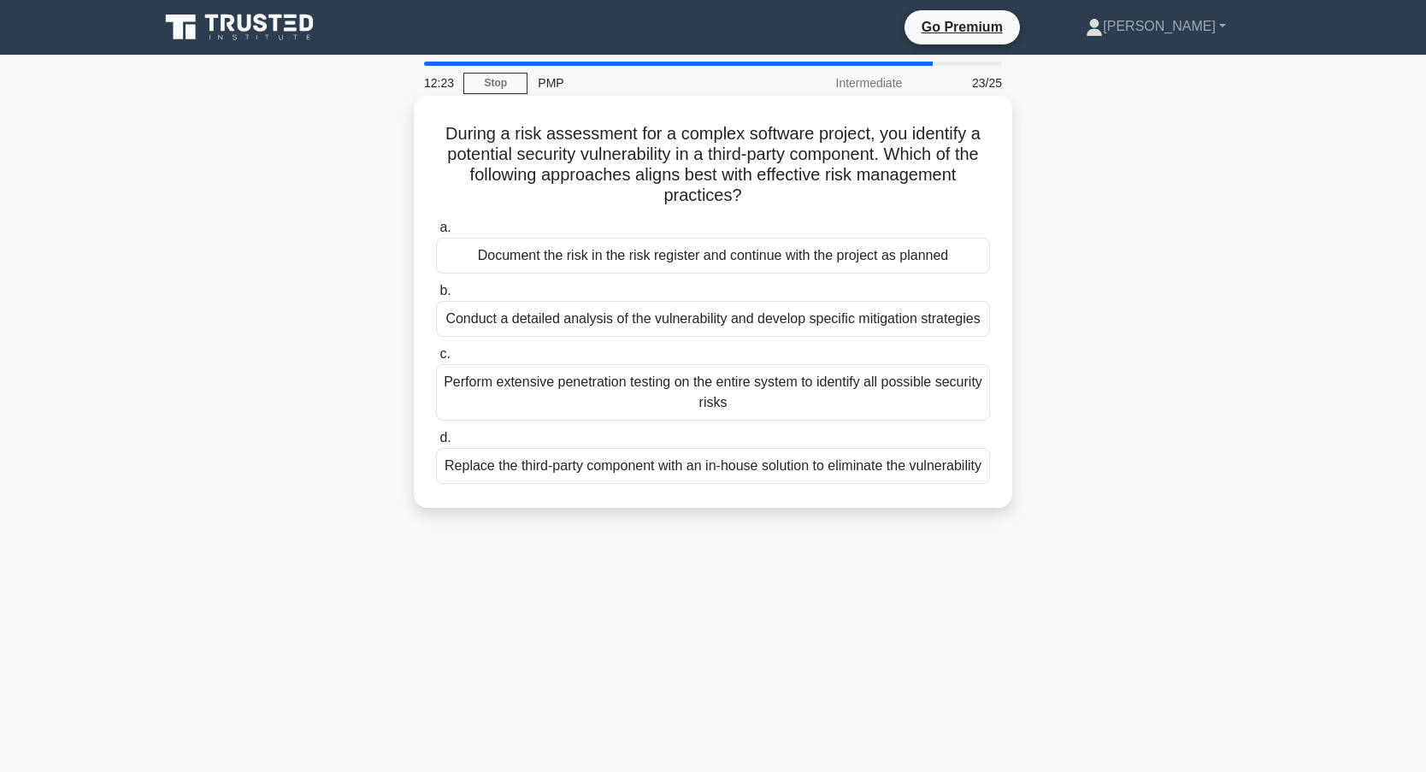
click at [634, 324] on div "Conduct a detailed analysis of the vulnerability and develop specific mitigatio…" at bounding box center [713, 319] width 554 height 36
click at [436, 297] on input "b. Conduct a detailed analysis of the vulnerability and develop specific mitiga…" at bounding box center [436, 290] width 0 height 11
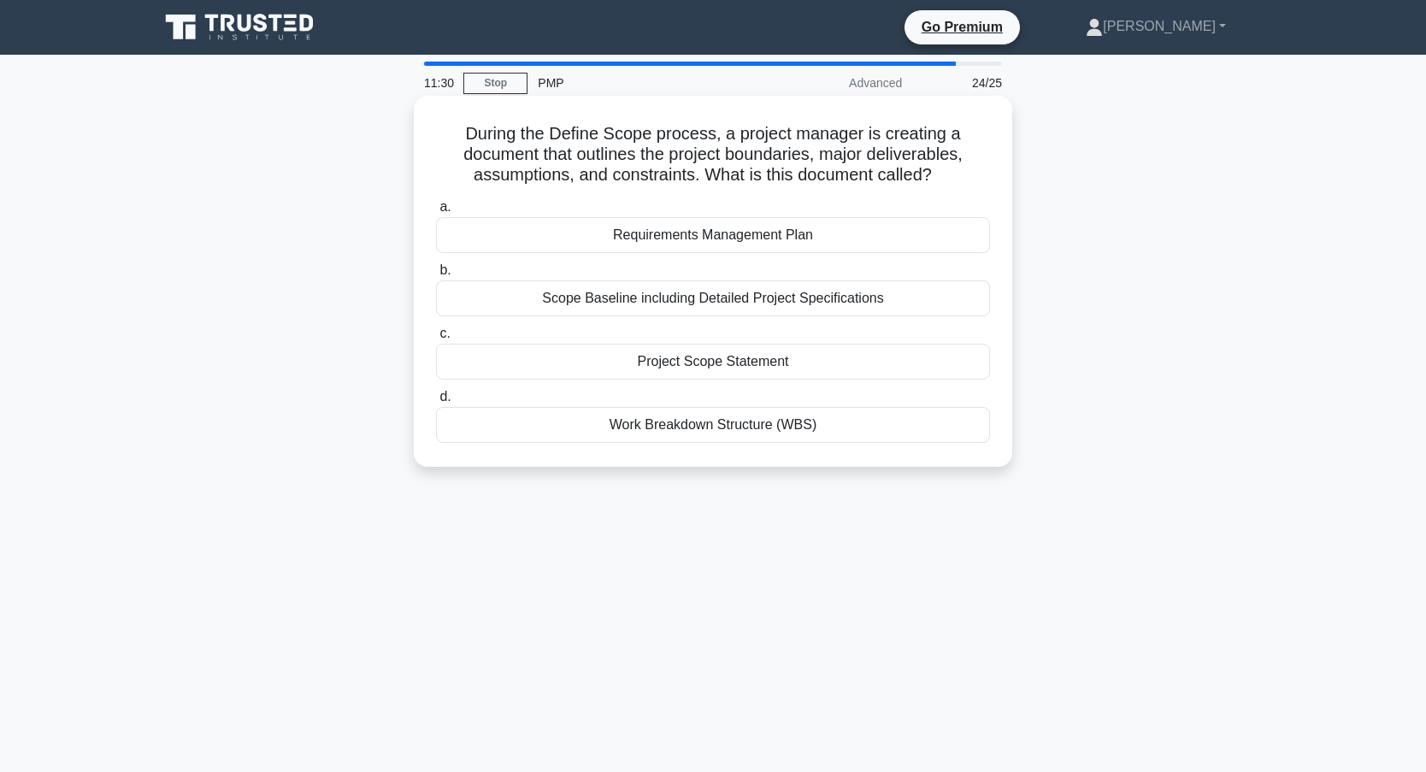
click at [636, 362] on div "Project Scope Statement" at bounding box center [713, 362] width 554 height 36
click at [436, 339] on input "c. Project Scope Statement" at bounding box center [436, 333] width 0 height 11
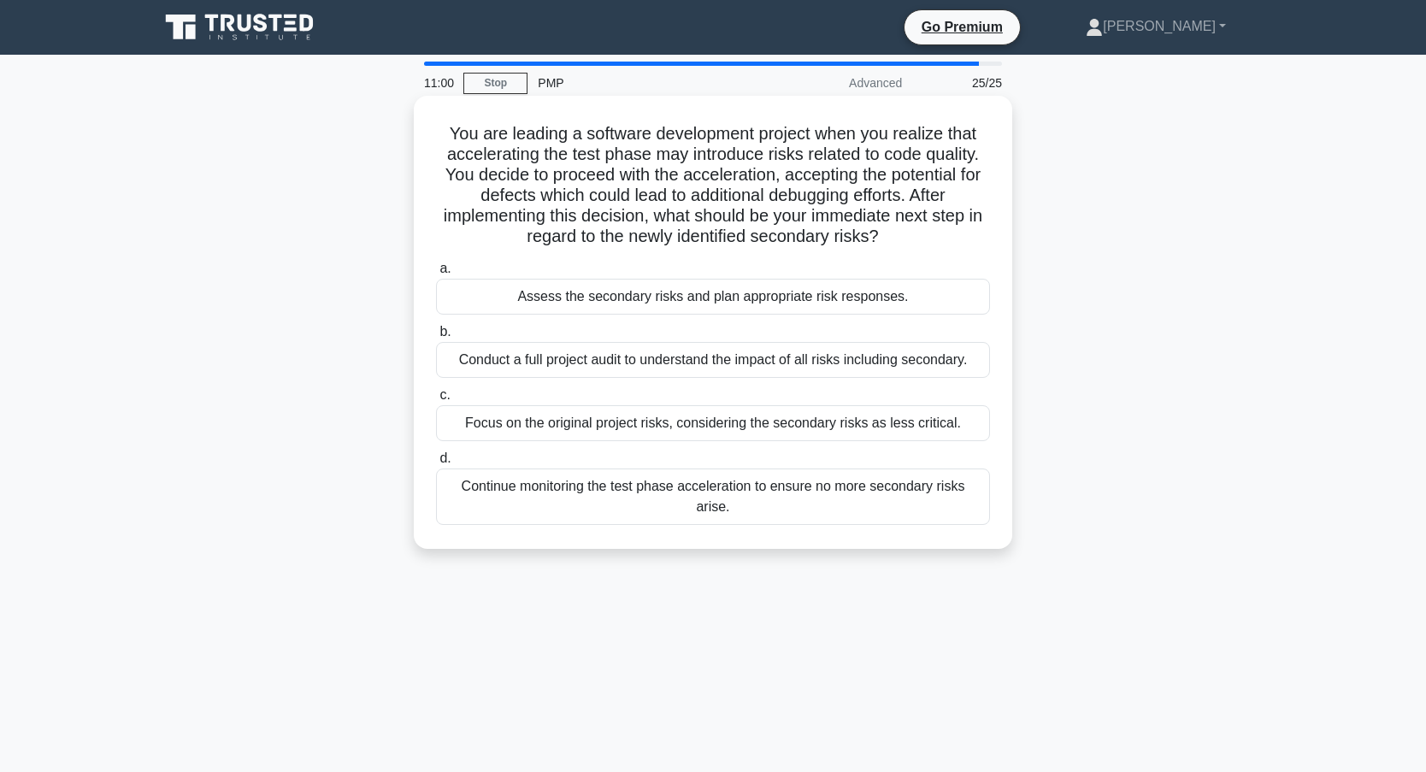
click at [778, 303] on div "Assess the secondary risks and plan appropriate risk responses." at bounding box center [713, 297] width 554 height 36
click at [436, 274] on input "a. Assess the secondary risks and plan appropriate risk responses." at bounding box center [436, 268] width 0 height 11
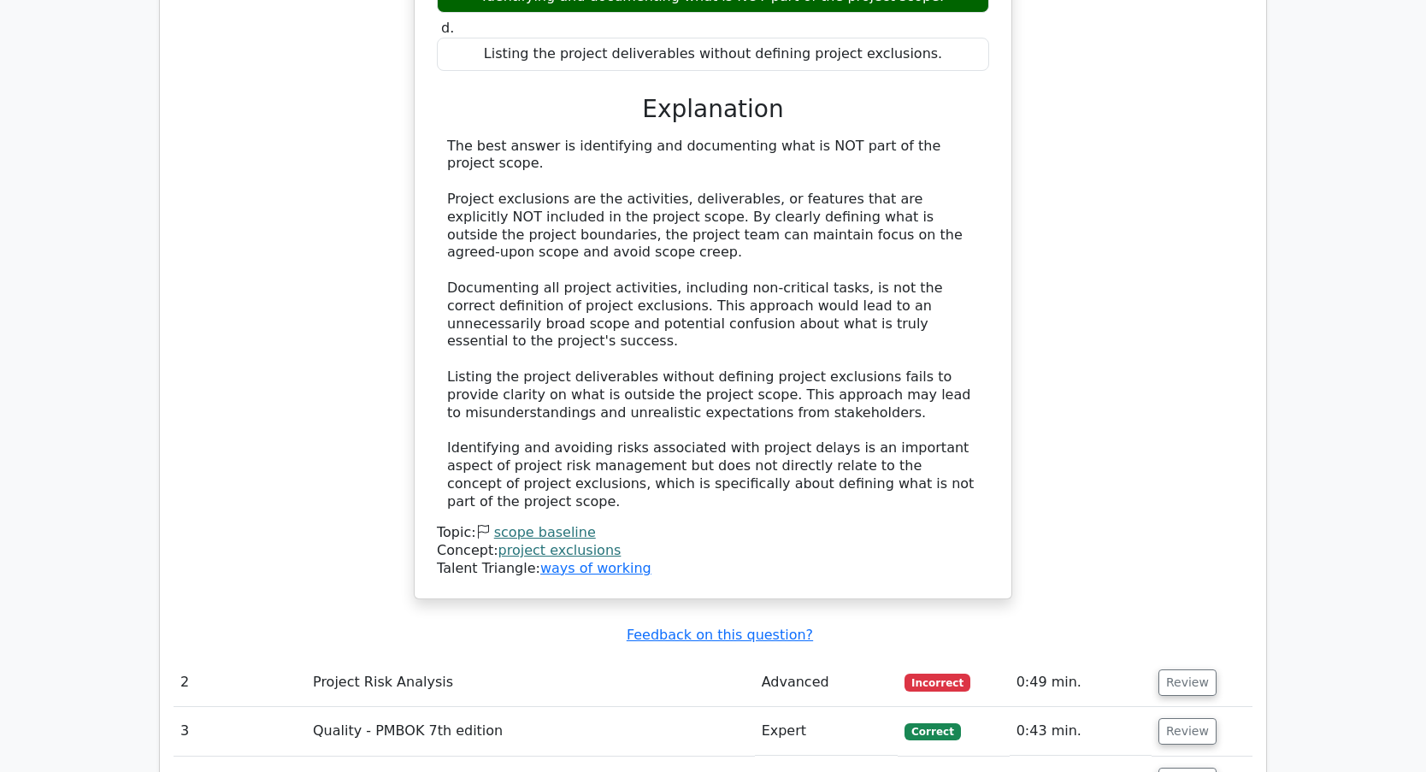
scroll to position [2564, 0]
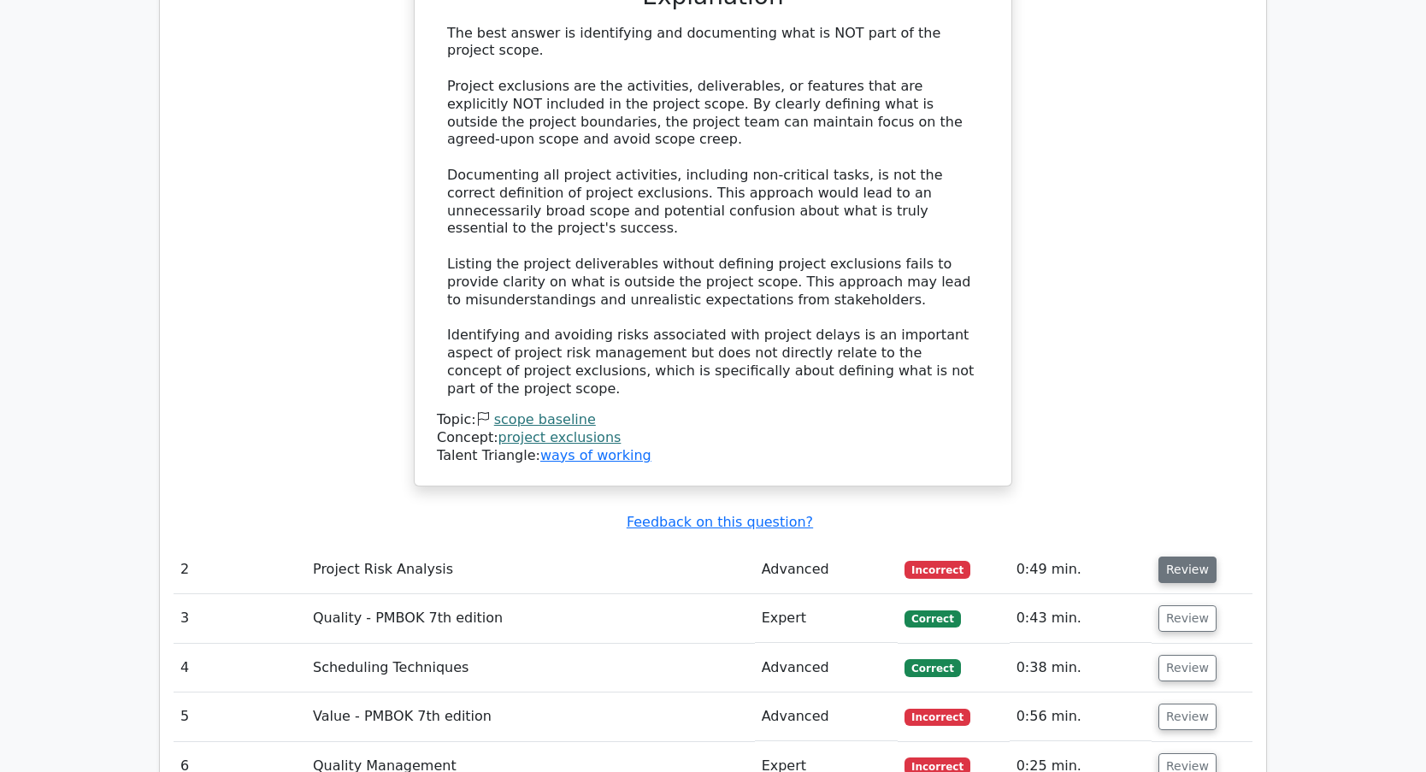
drag, startPoint x: 1178, startPoint y: 404, endPoint x: 1186, endPoint y: 402, distance: 8.9
click at [1178, 556] on button "Review" at bounding box center [1187, 569] width 58 height 26
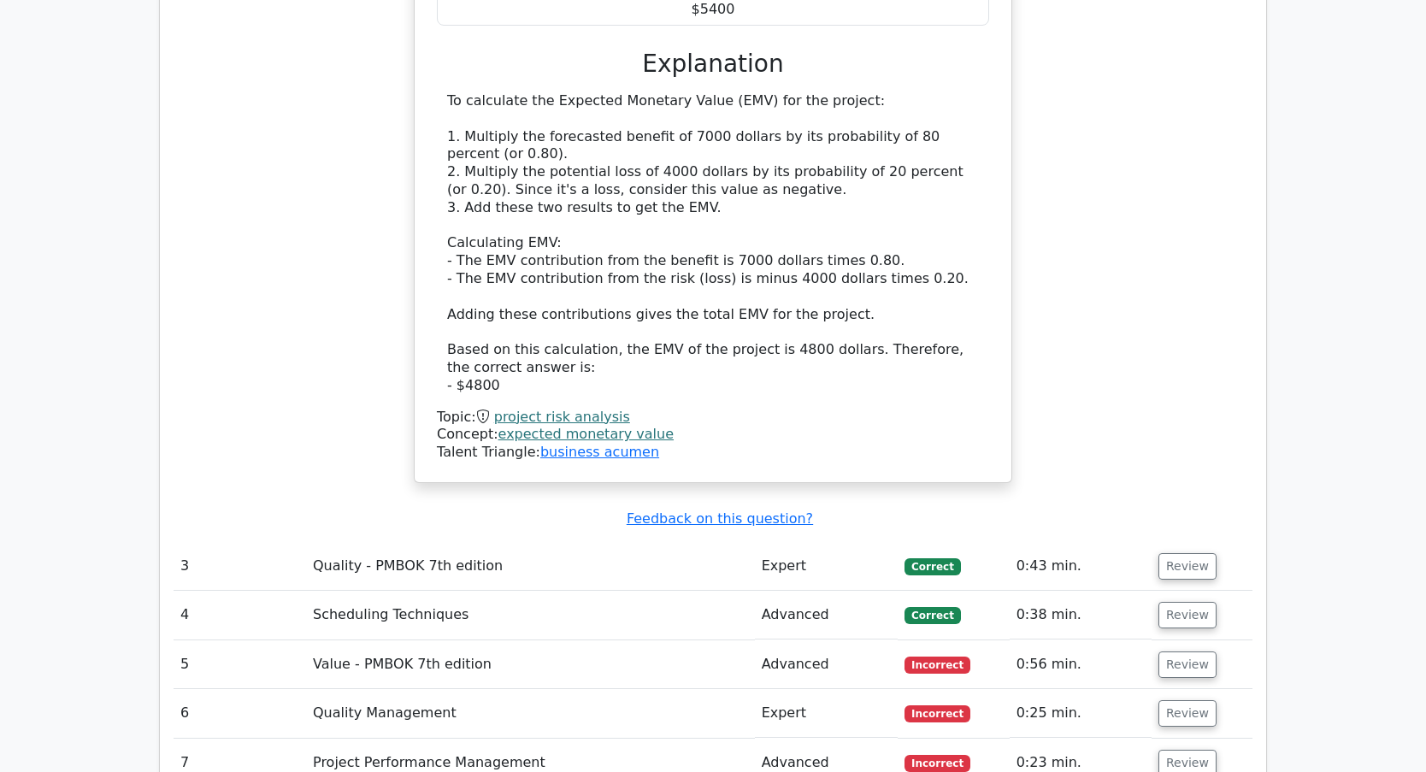
scroll to position [3504, 0]
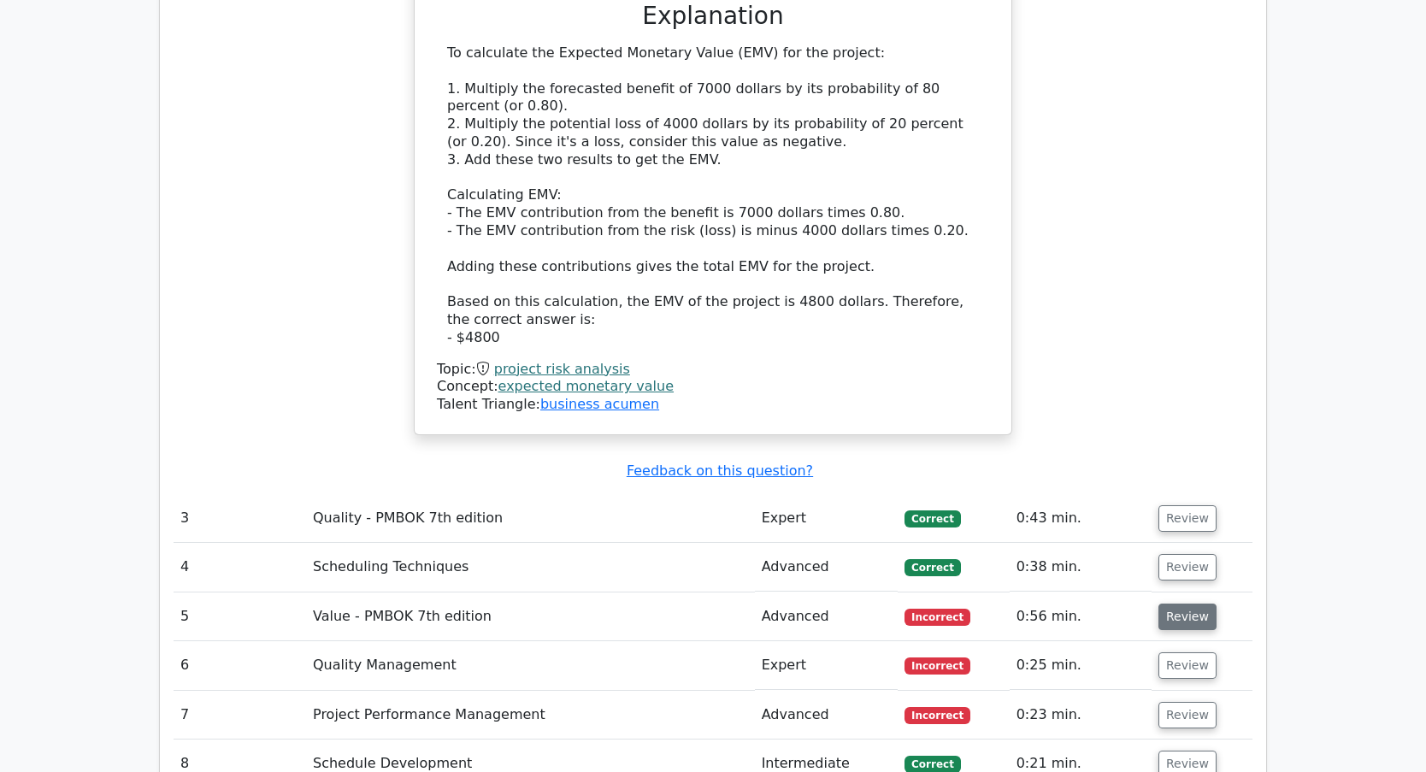
click at [1189, 603] on button "Review" at bounding box center [1187, 616] width 58 height 26
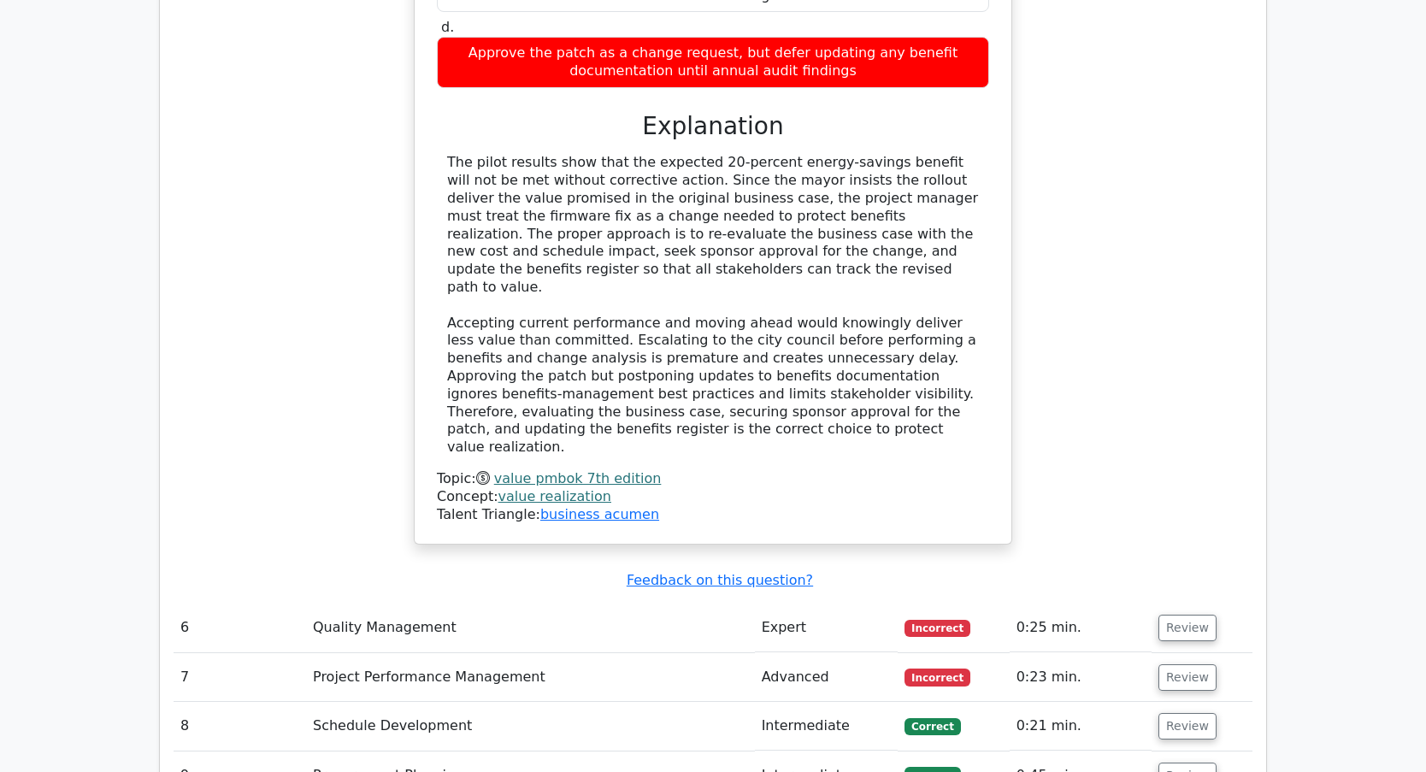
scroll to position [4615, 0]
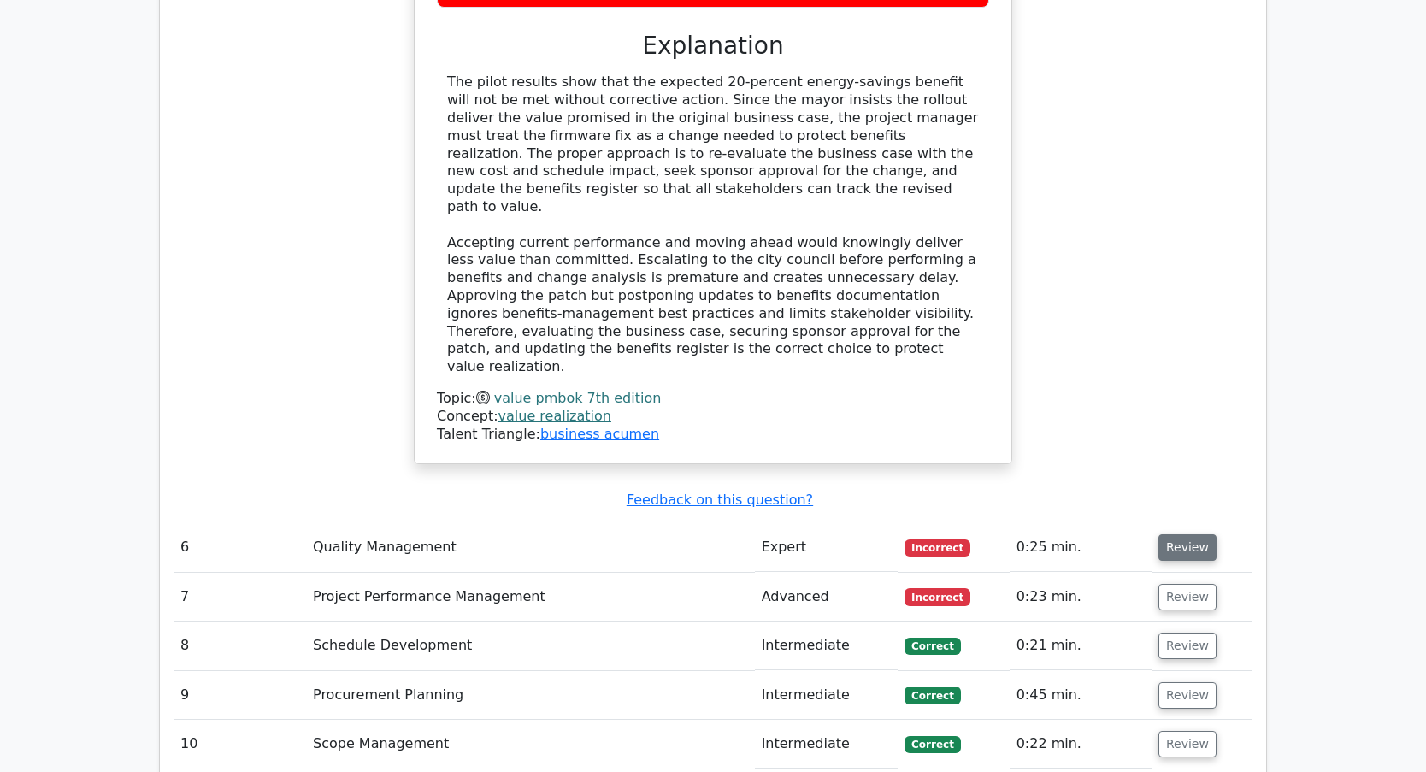
click at [1184, 534] on button "Review" at bounding box center [1187, 547] width 58 height 26
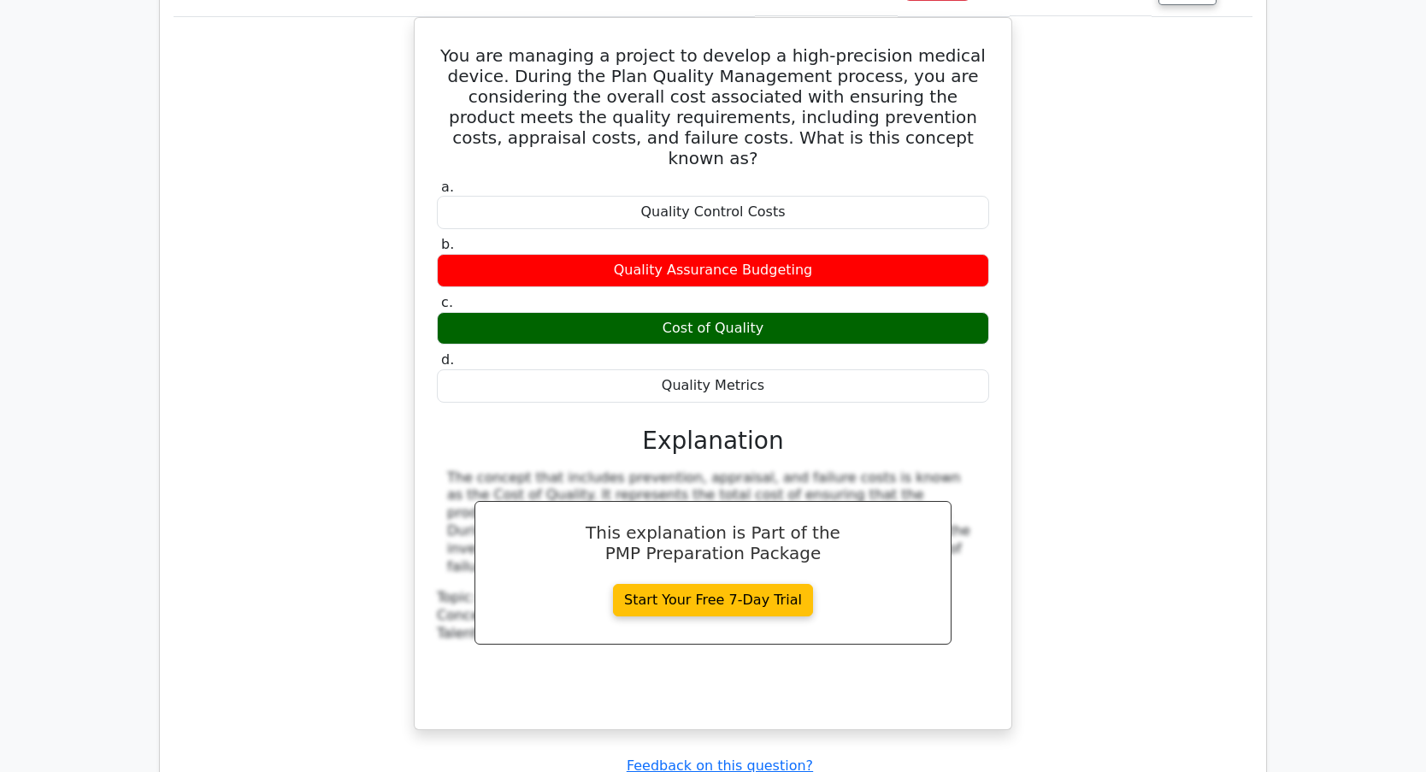
scroll to position [5470, 0]
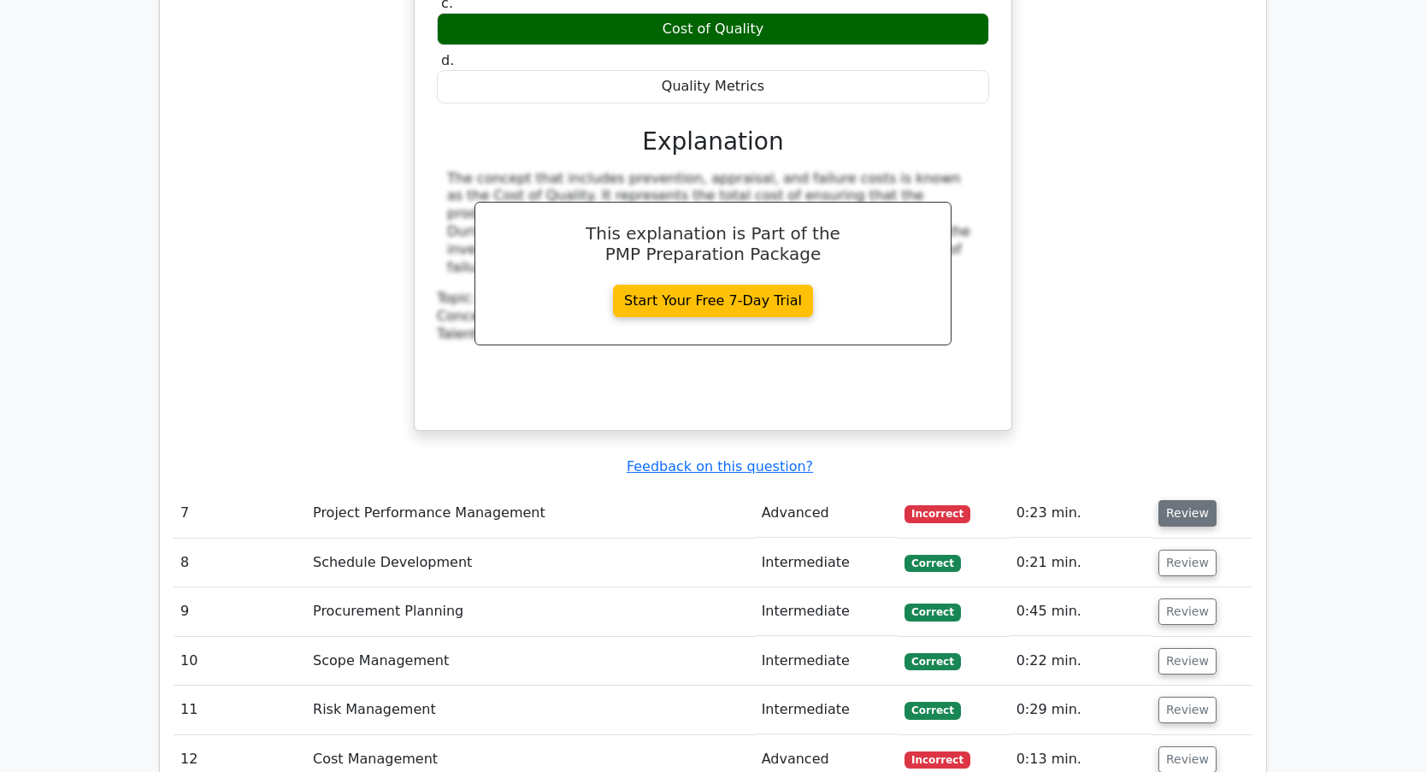
click at [1181, 500] on button "Review" at bounding box center [1187, 513] width 58 height 26
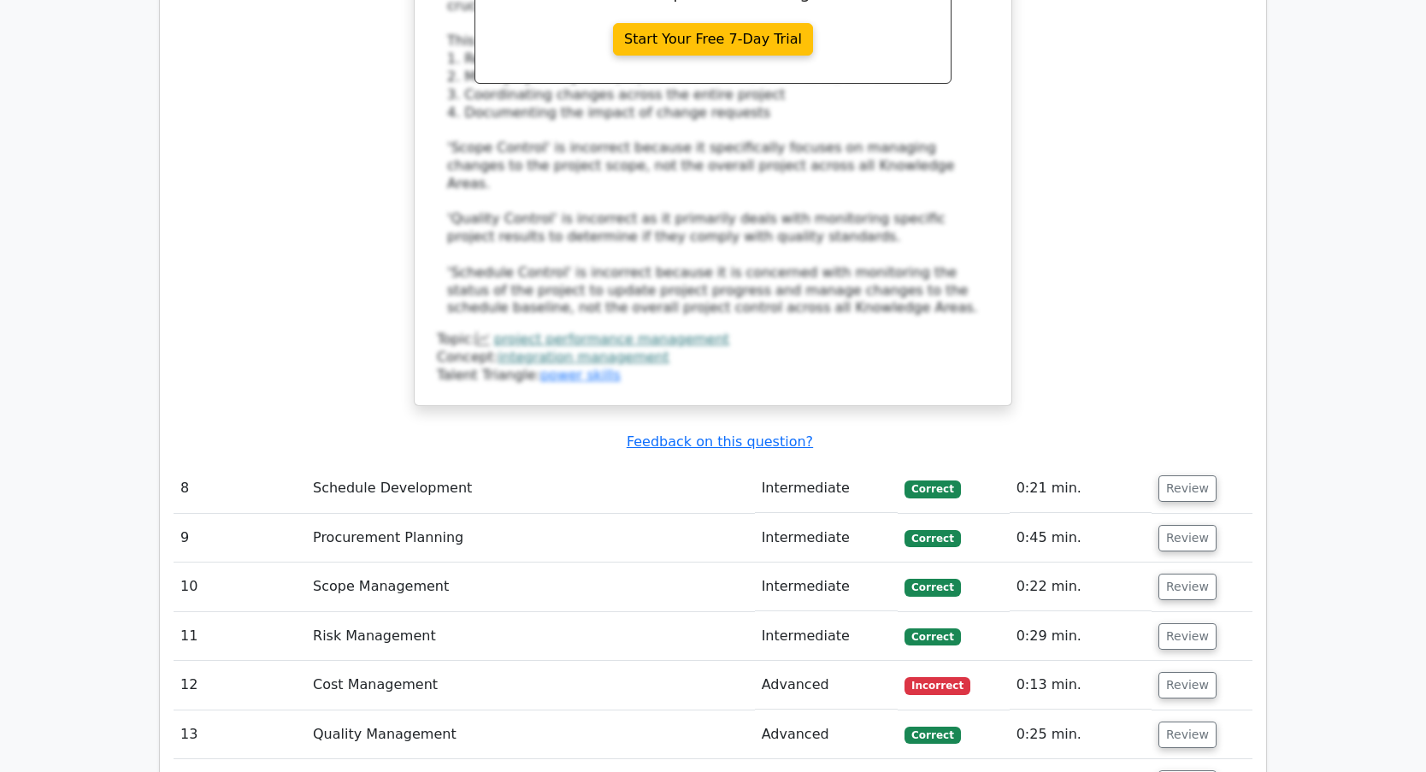
scroll to position [6495, 0]
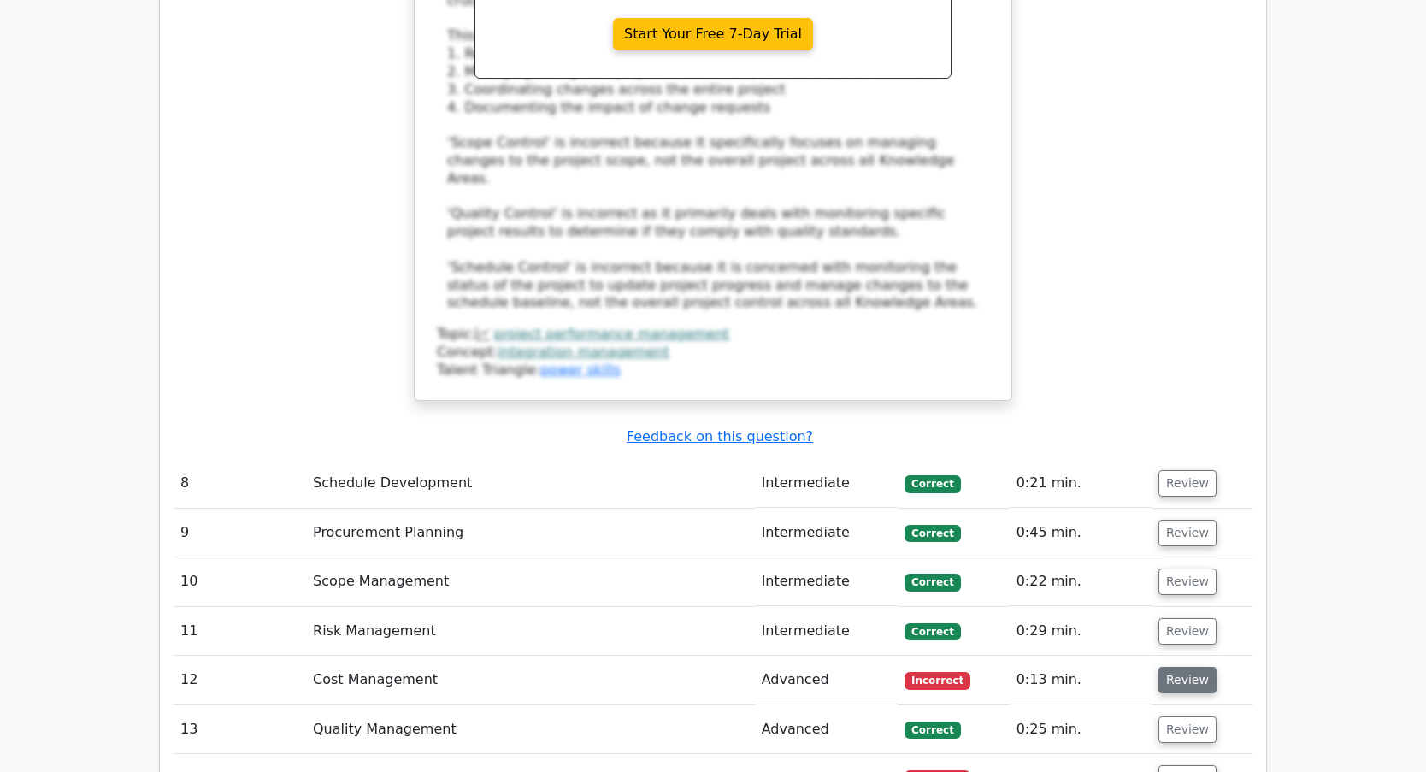
click at [1176, 667] on button "Review" at bounding box center [1187, 680] width 58 height 26
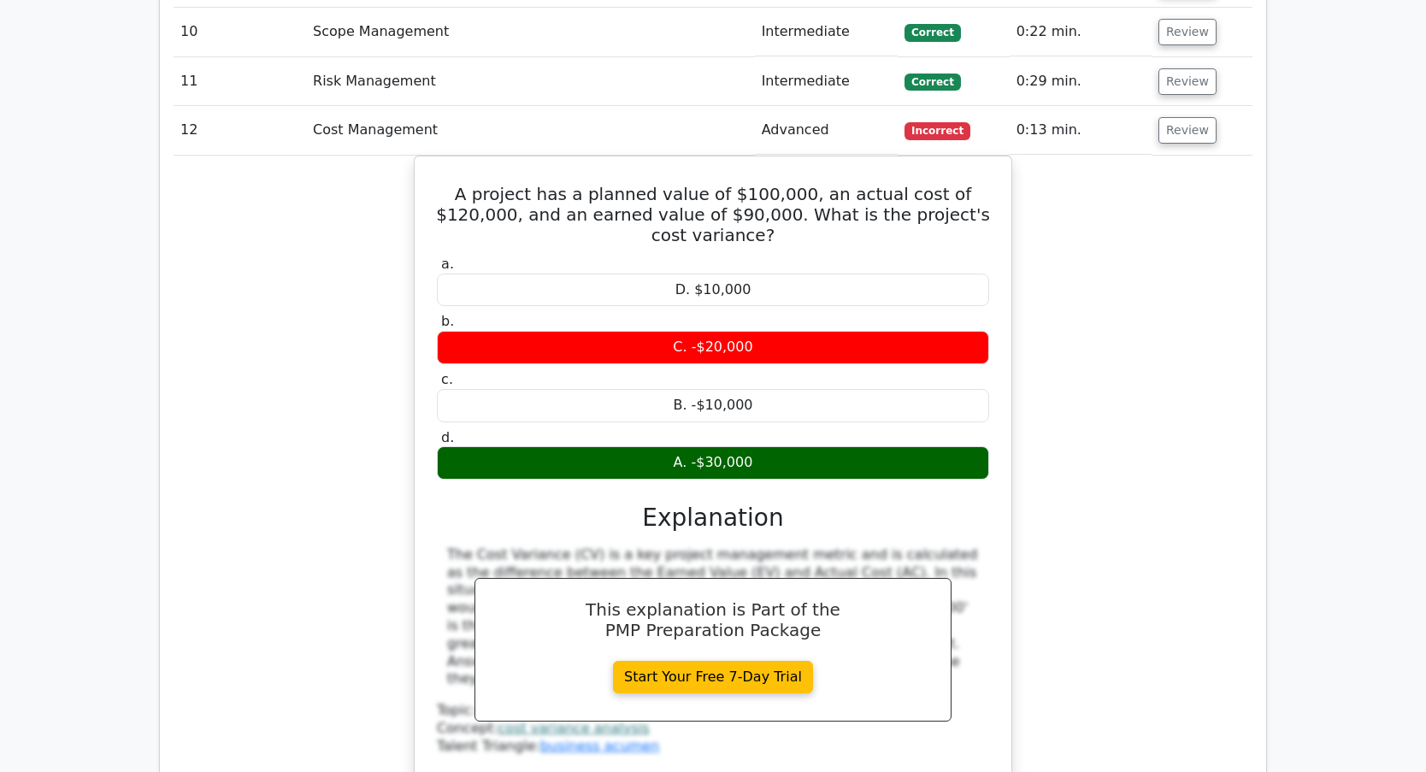
scroll to position [7350, 0]
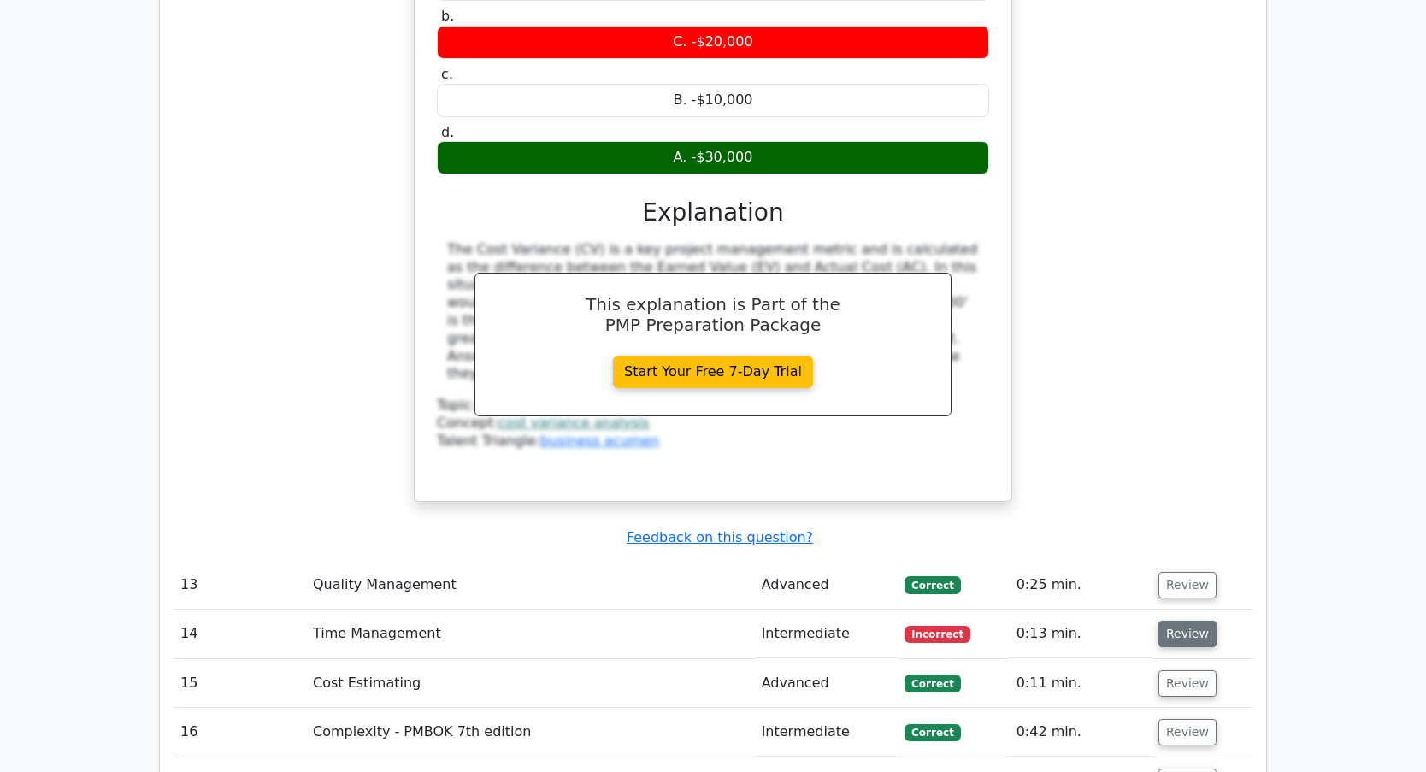
click at [1191, 620] on button "Review" at bounding box center [1187, 633] width 58 height 26
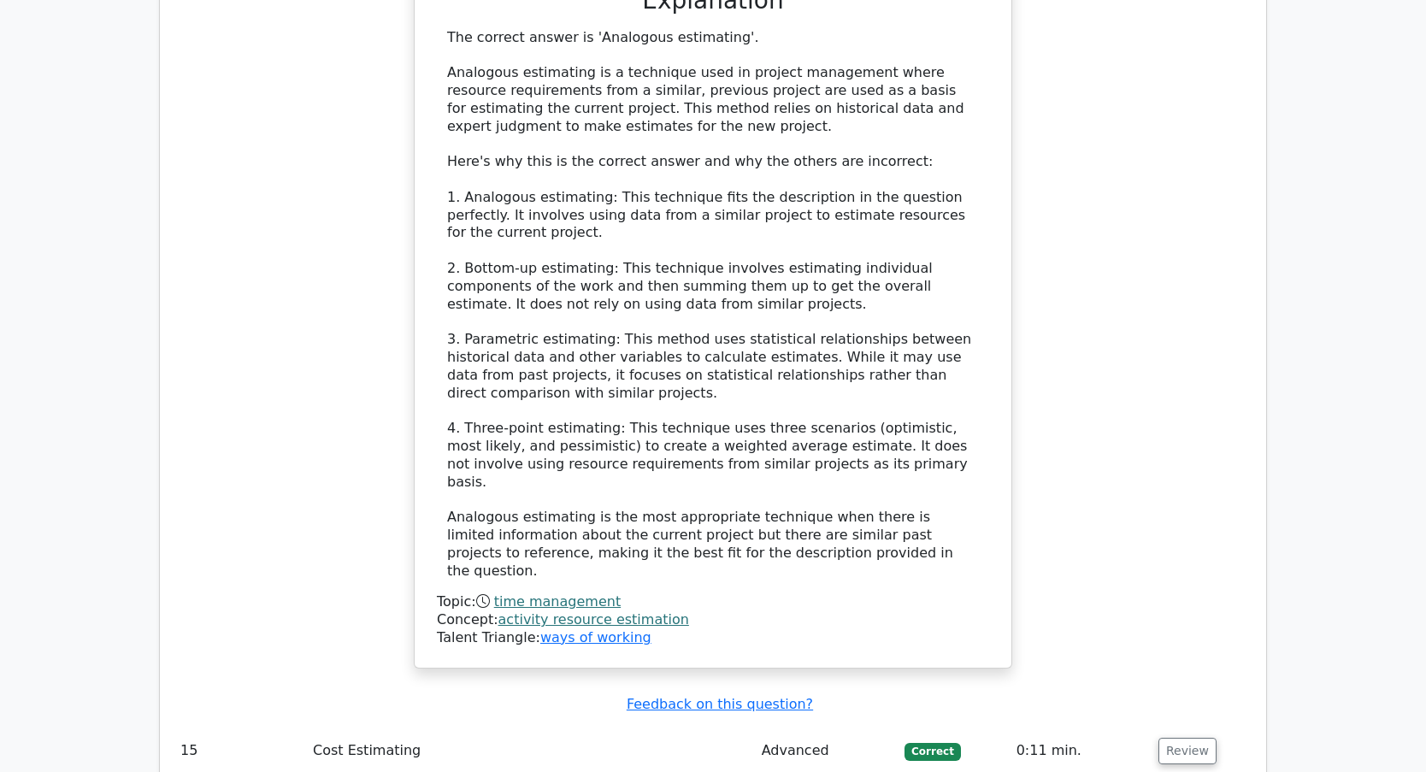
scroll to position [8375, 0]
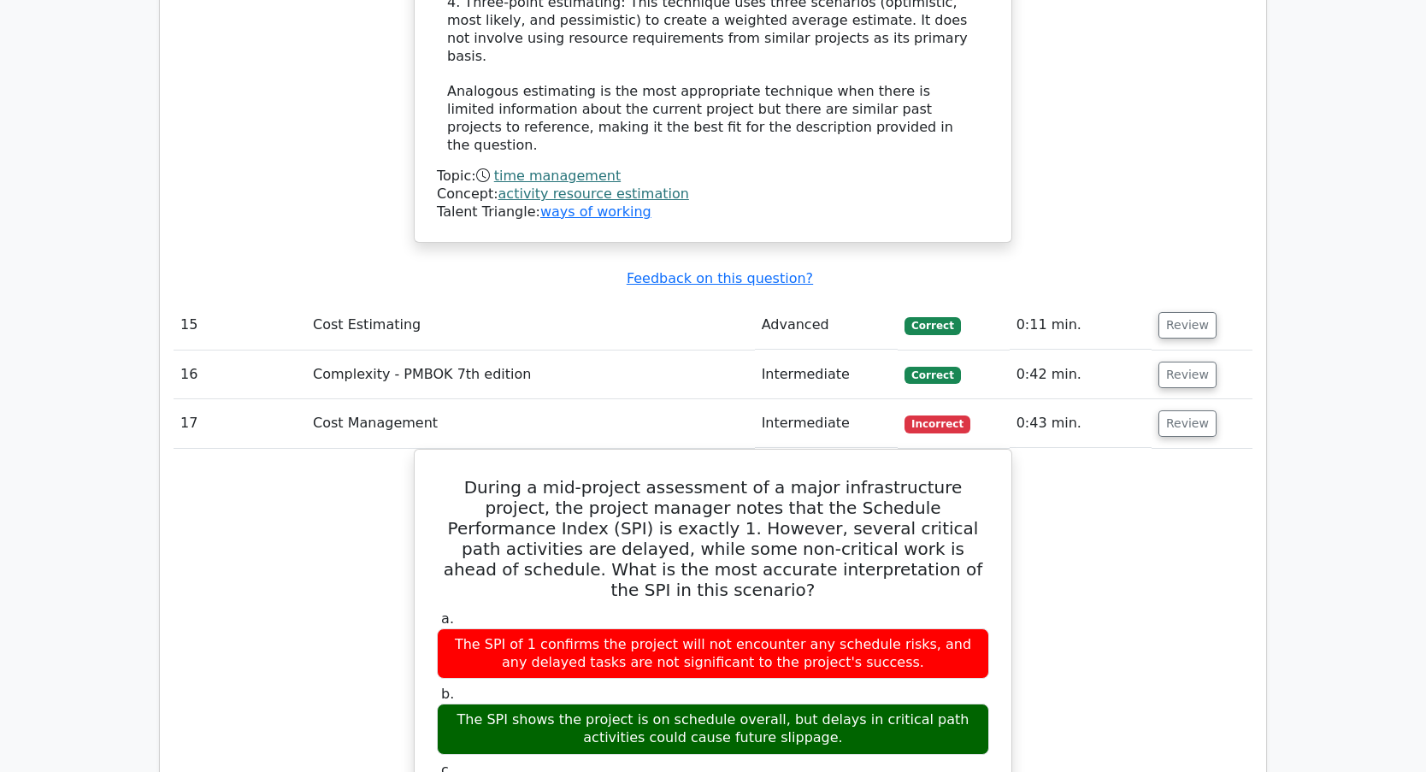
scroll to position [8803, 0]
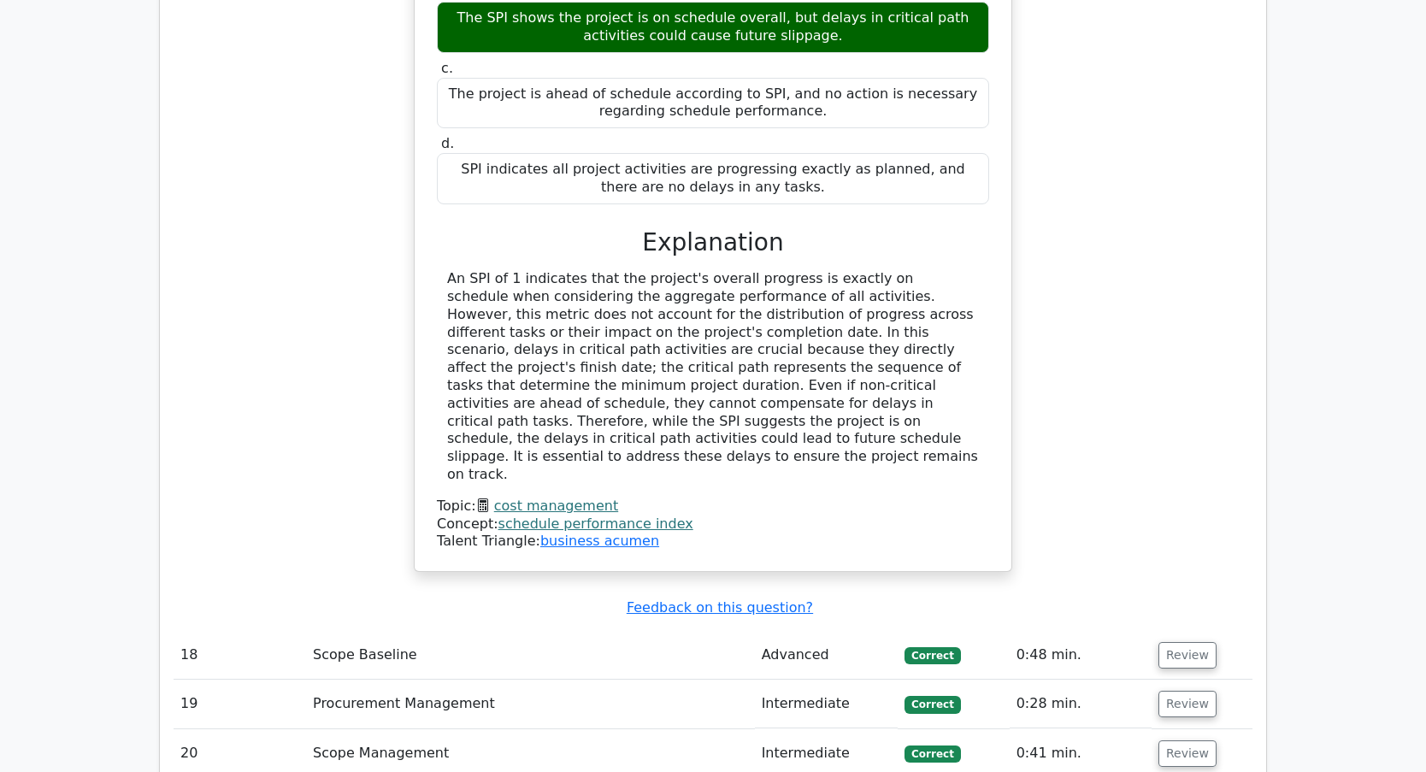
scroll to position [9572, 0]
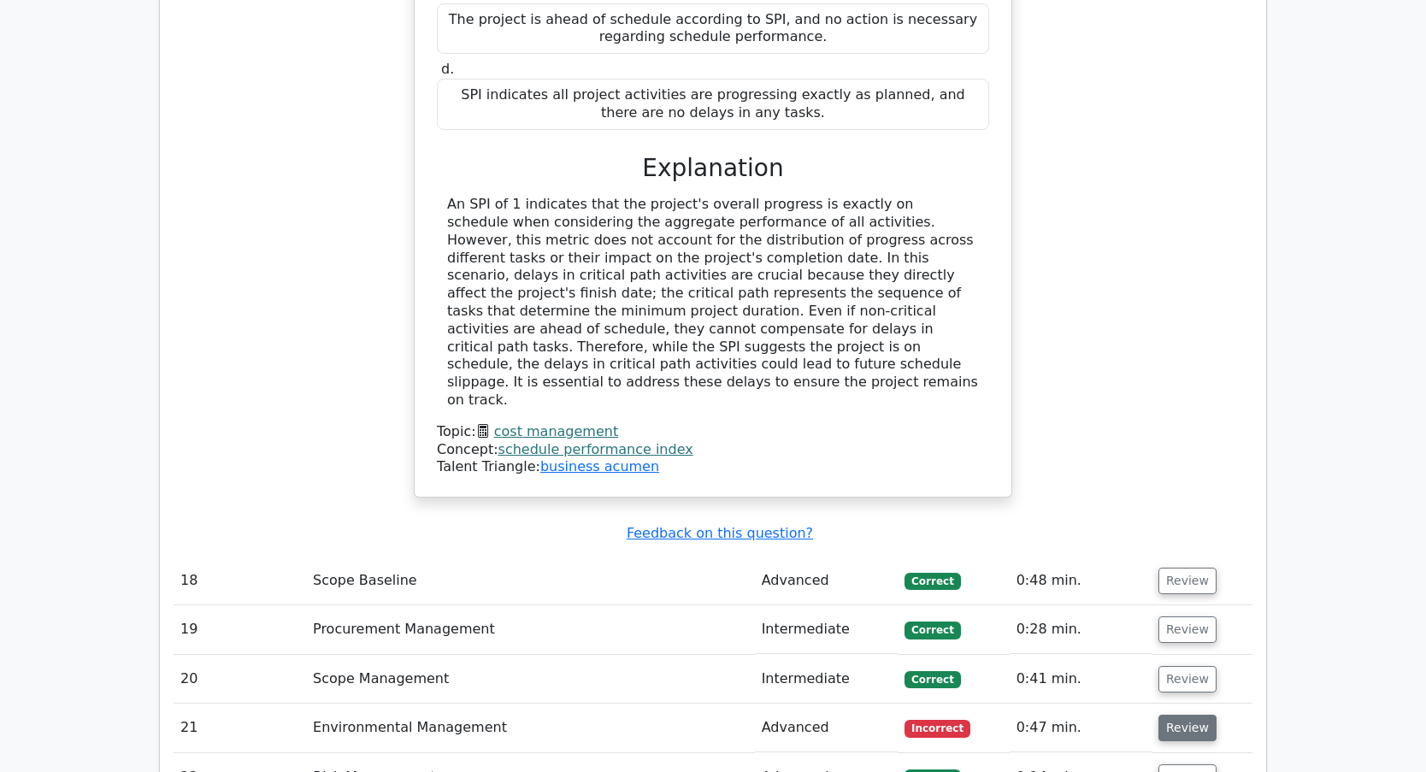
click at [1183, 714] on button "Review" at bounding box center [1187, 727] width 58 height 26
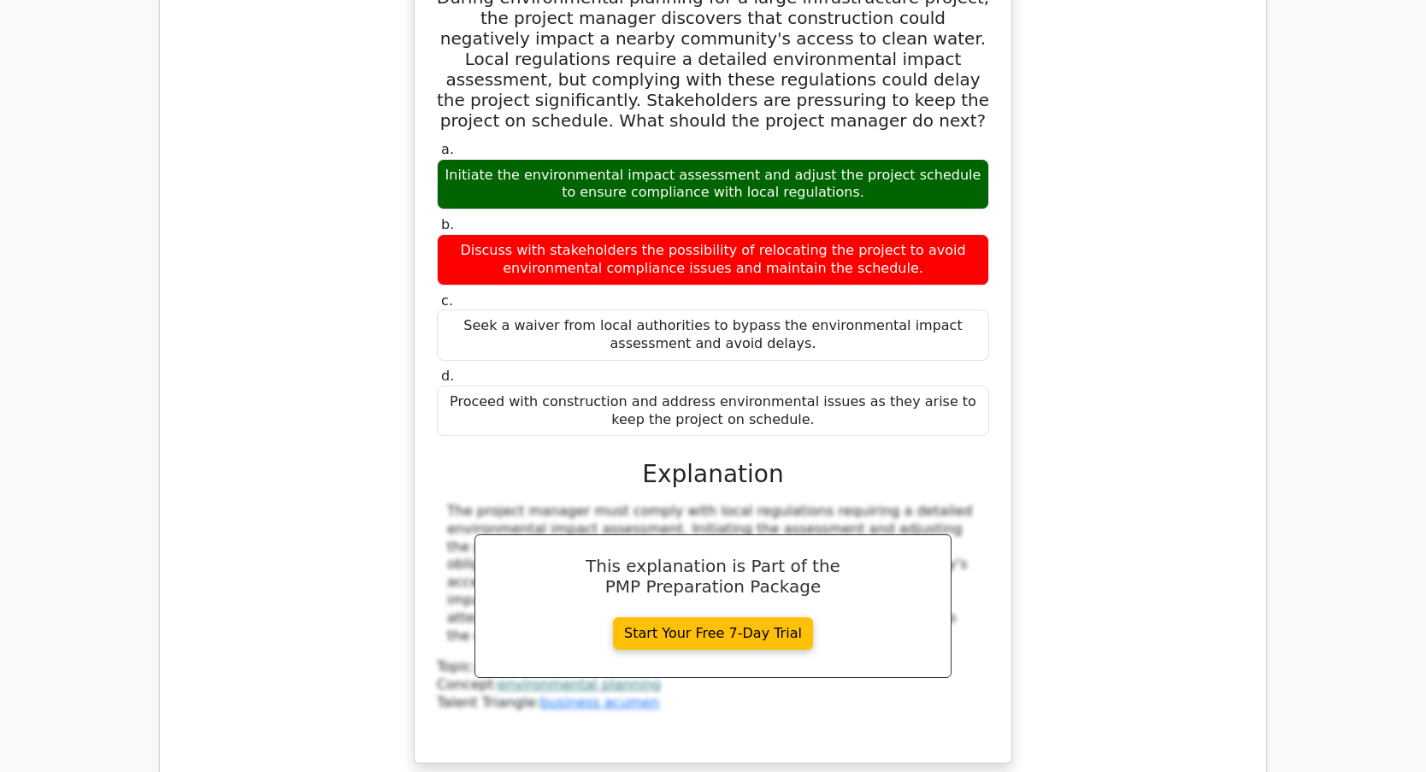
scroll to position [10427, 0]
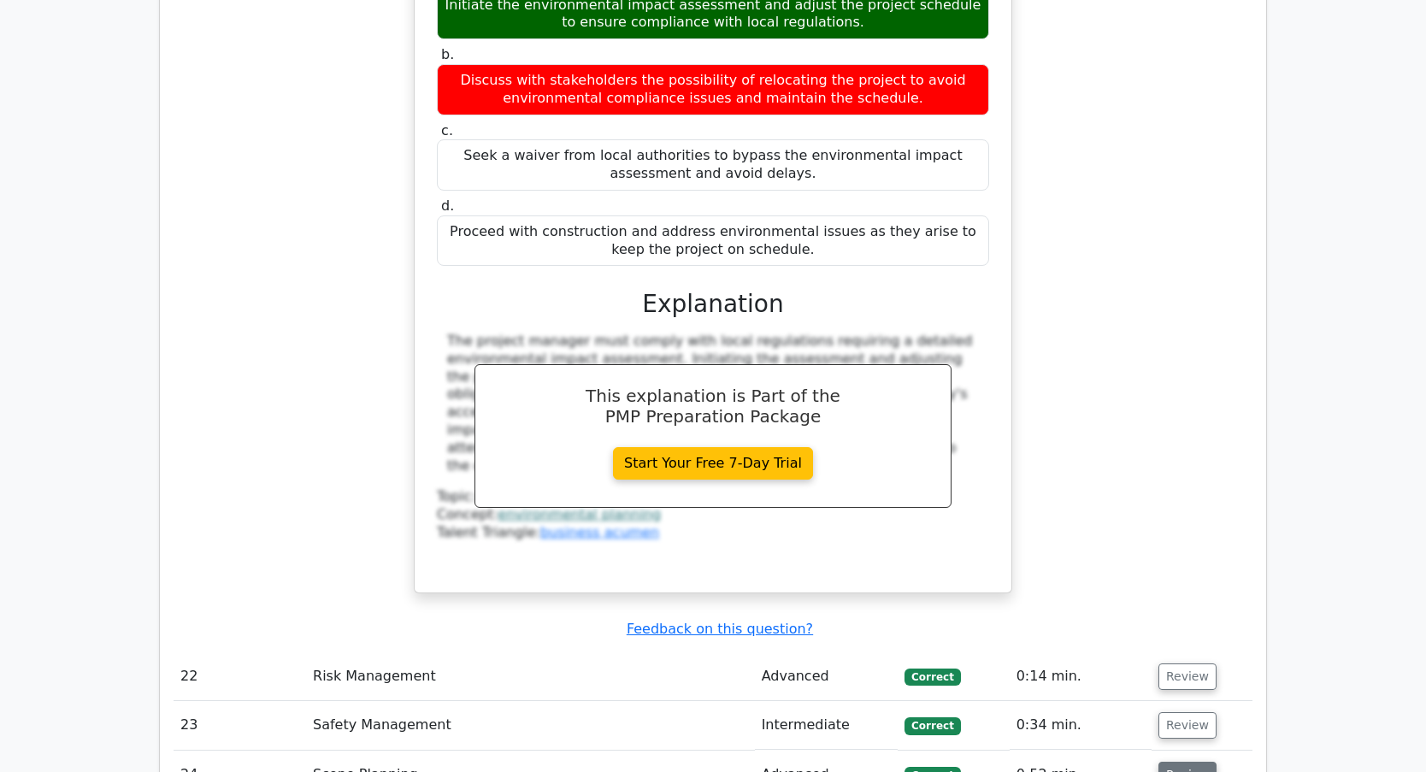
scroll to position [10512, 0]
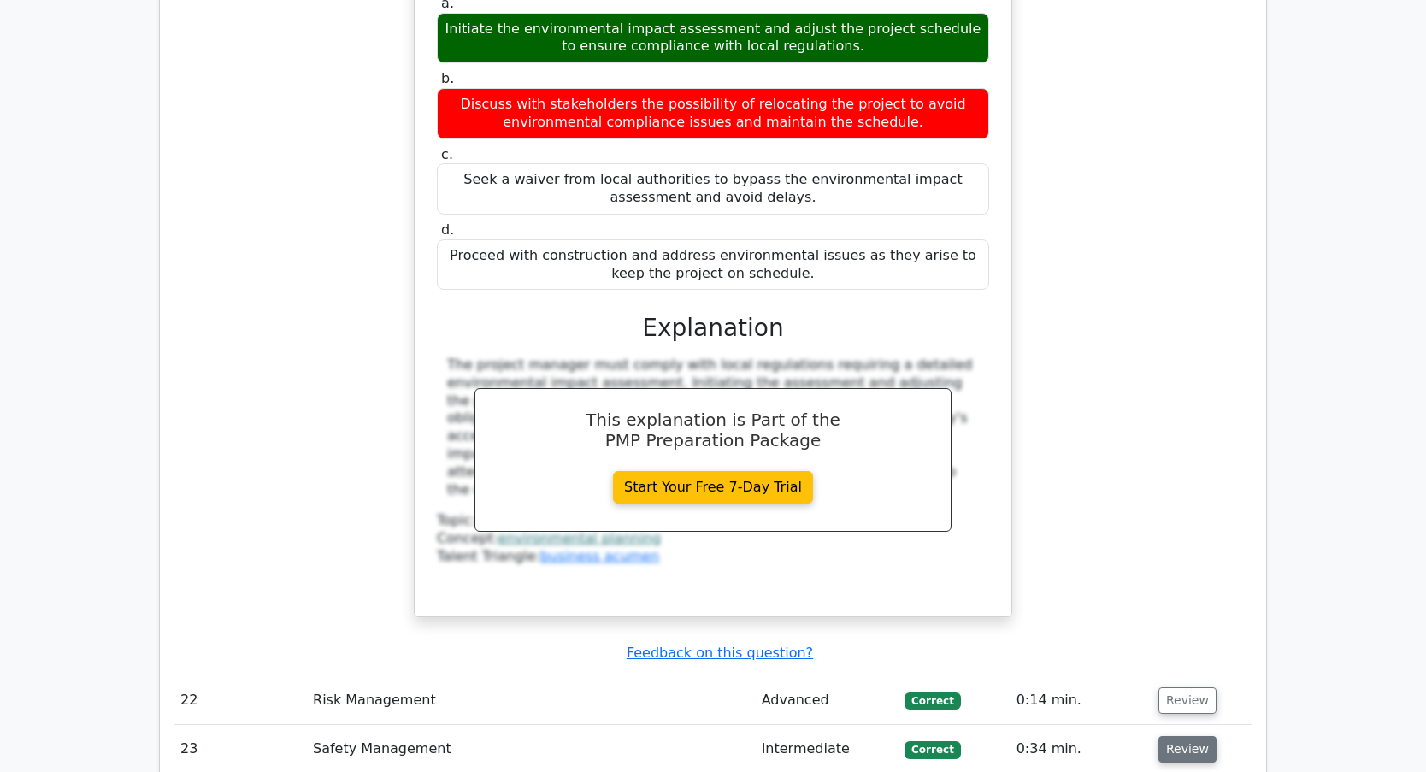
click at [1171, 736] on button "Review" at bounding box center [1187, 749] width 58 height 26
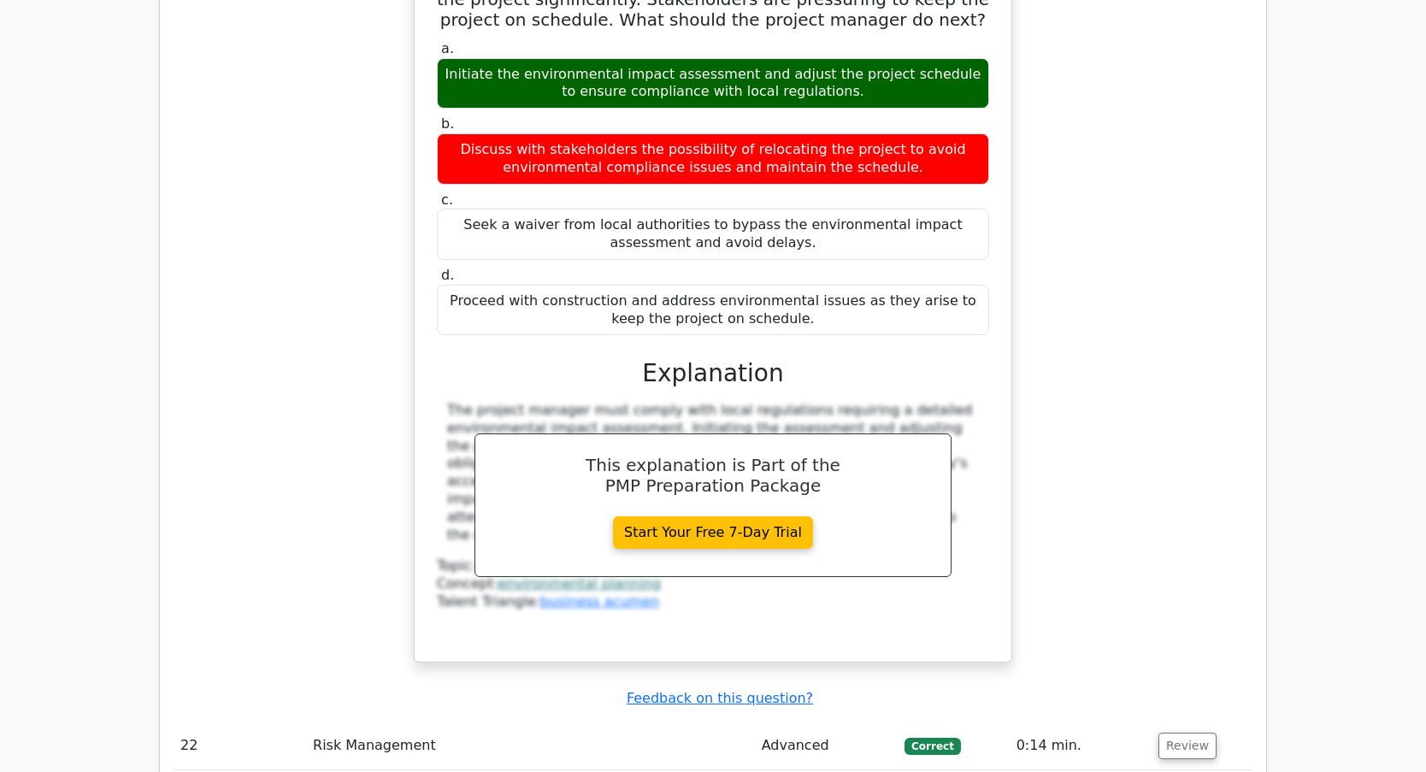
scroll to position [10427, 0]
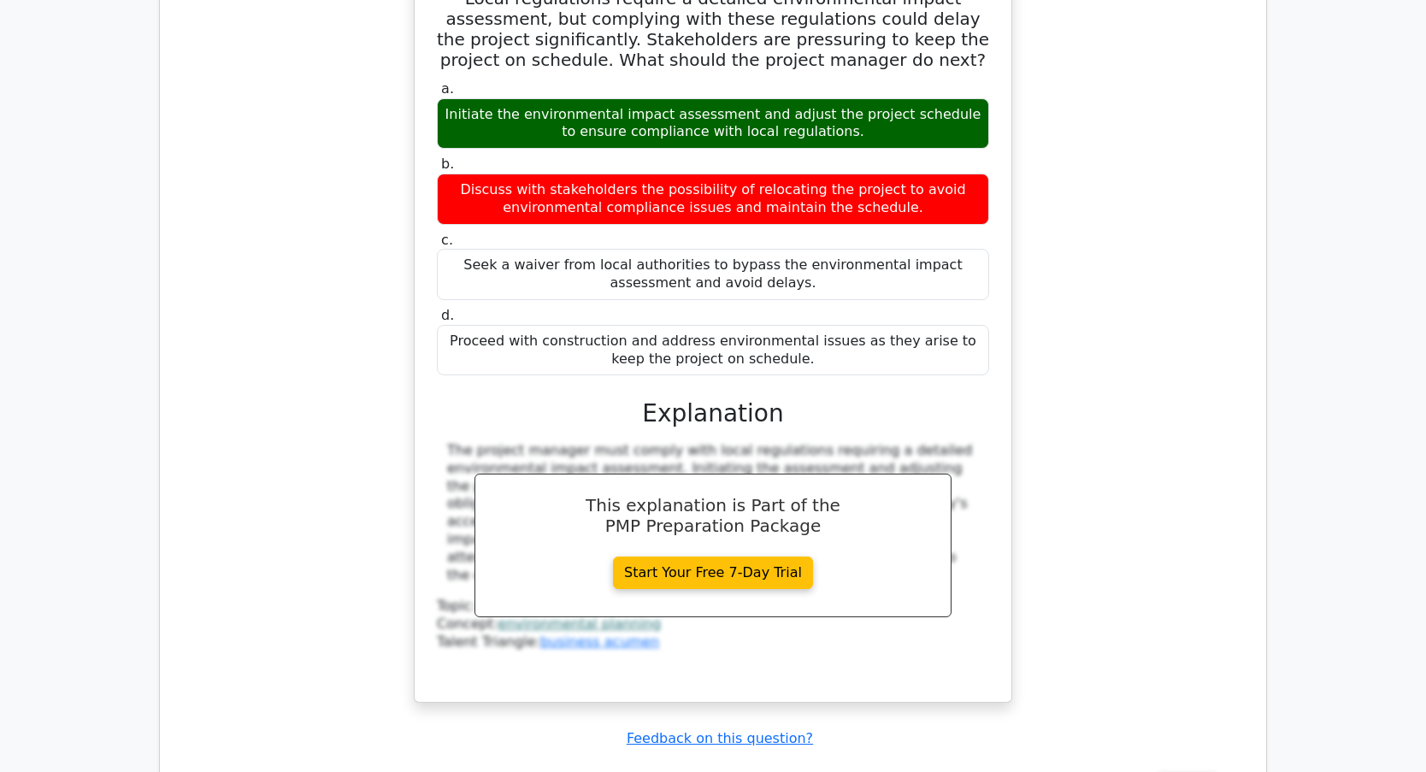
click at [1185, 771] on button "Review" at bounding box center [1187, 786] width 58 height 26
